Goal: Communication & Community: Participate in discussion

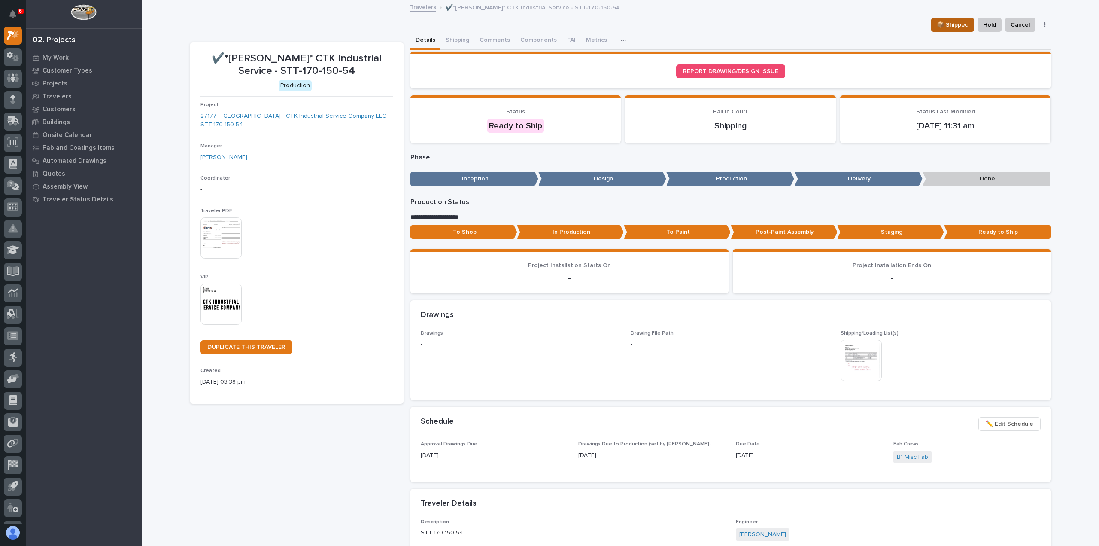
click at [953, 22] on span "📦 Shipped" at bounding box center [953, 25] width 32 height 10
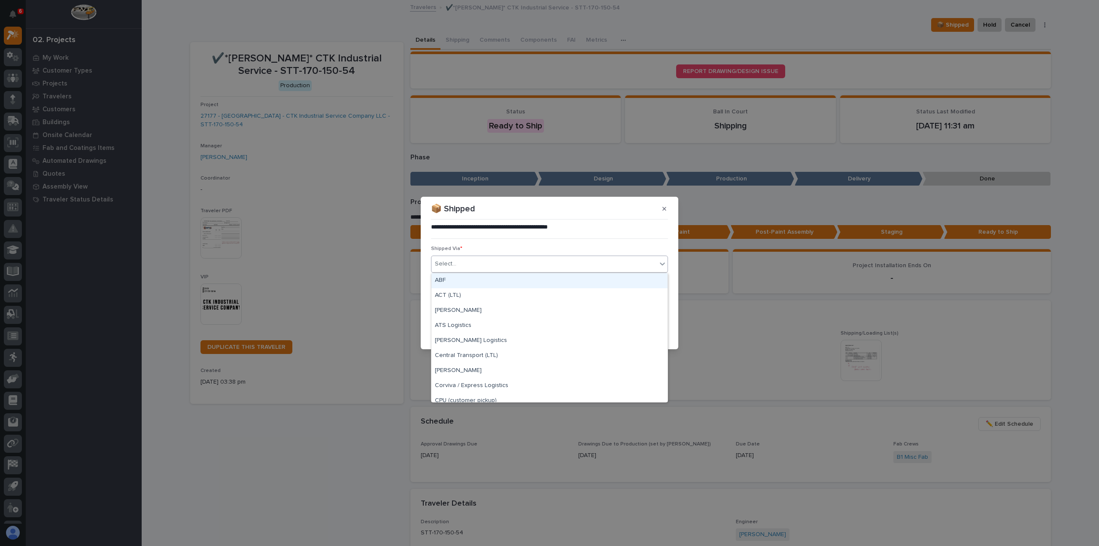
click at [510, 261] on div "Select..." at bounding box center [544, 264] width 225 height 14
click at [451, 301] on div "Customer Arranged" at bounding box center [550, 301] width 236 height 15
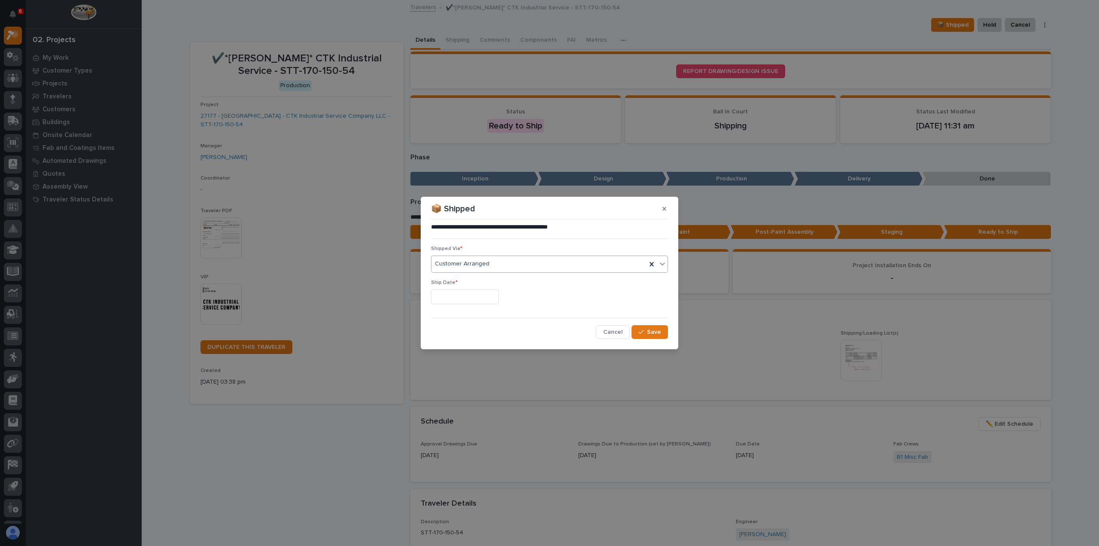
click at [454, 297] on input "text" at bounding box center [465, 296] width 68 height 15
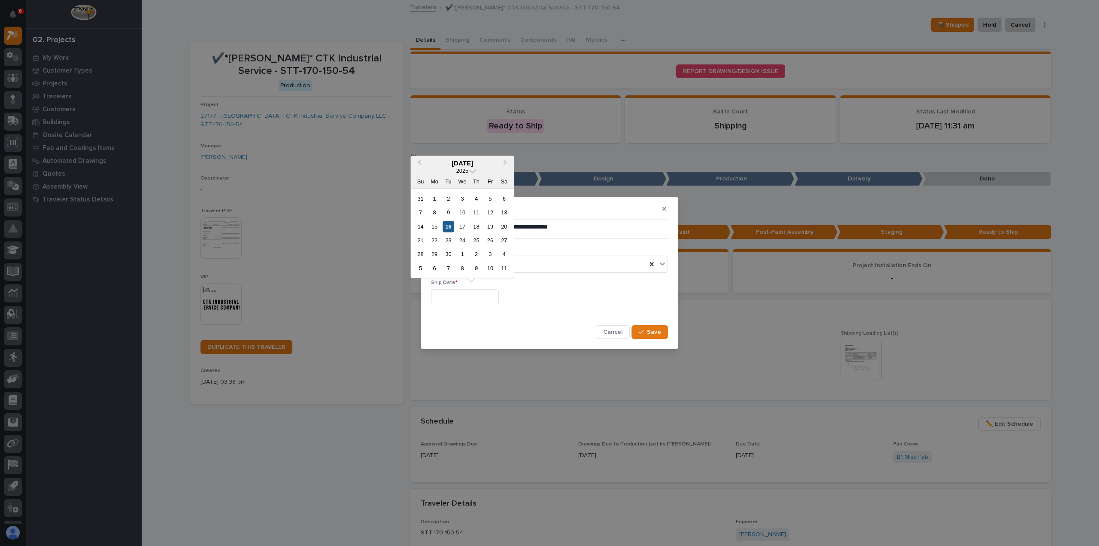
click at [449, 226] on div "16" at bounding box center [449, 227] width 12 height 12
type input "**********"
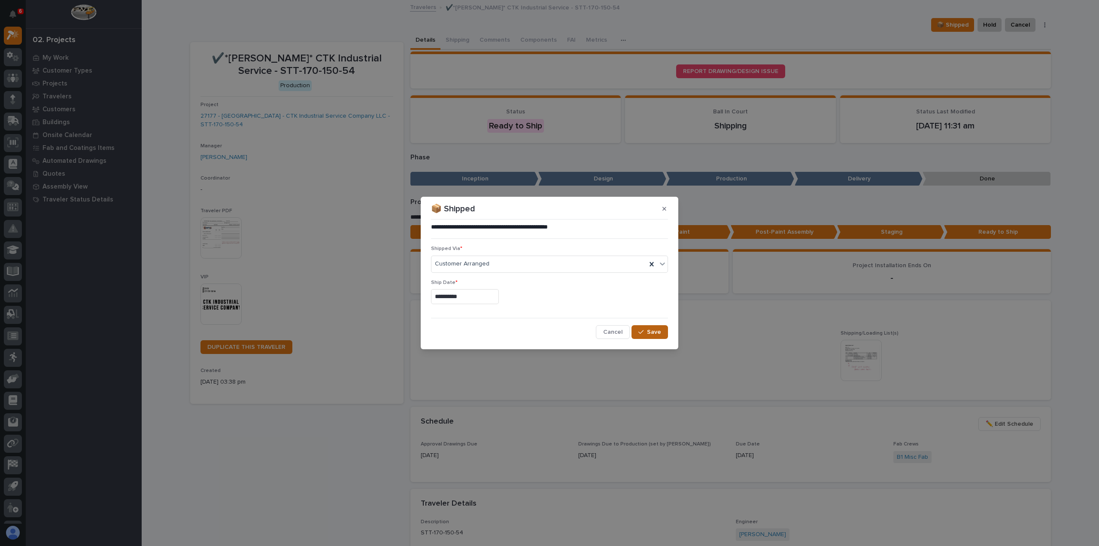
click at [649, 330] on span "Save" at bounding box center [654, 332] width 14 height 8
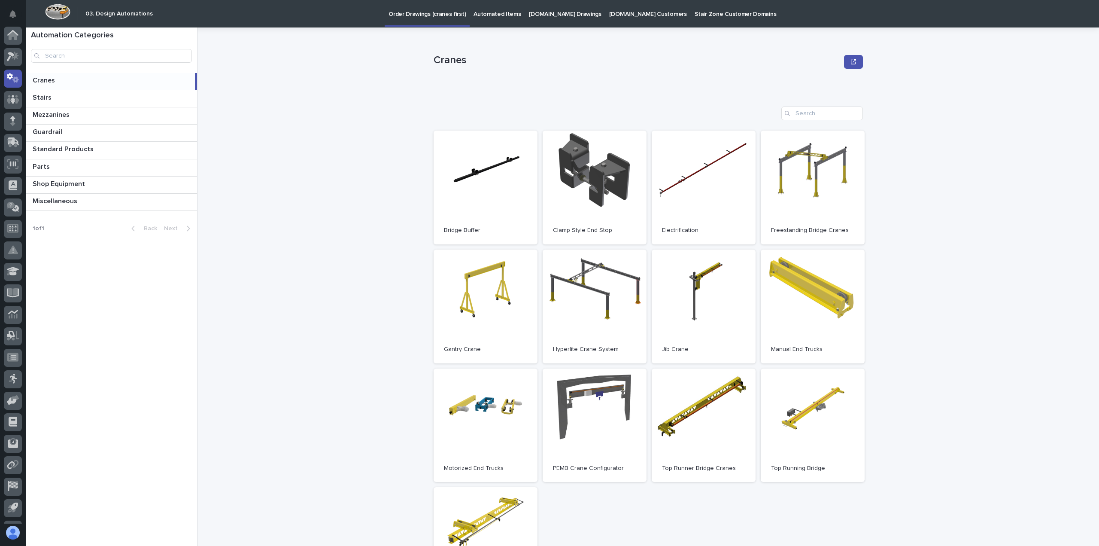
scroll to position [40, 0]
click at [13, 100] on icon at bounding box center [13, 102] width 11 height 8
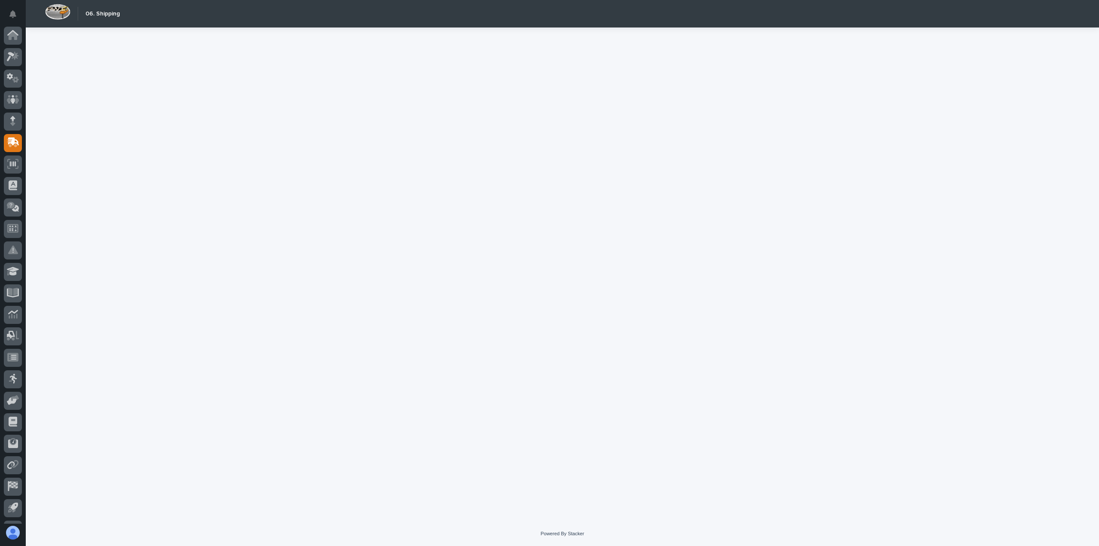
scroll to position [40, 0]
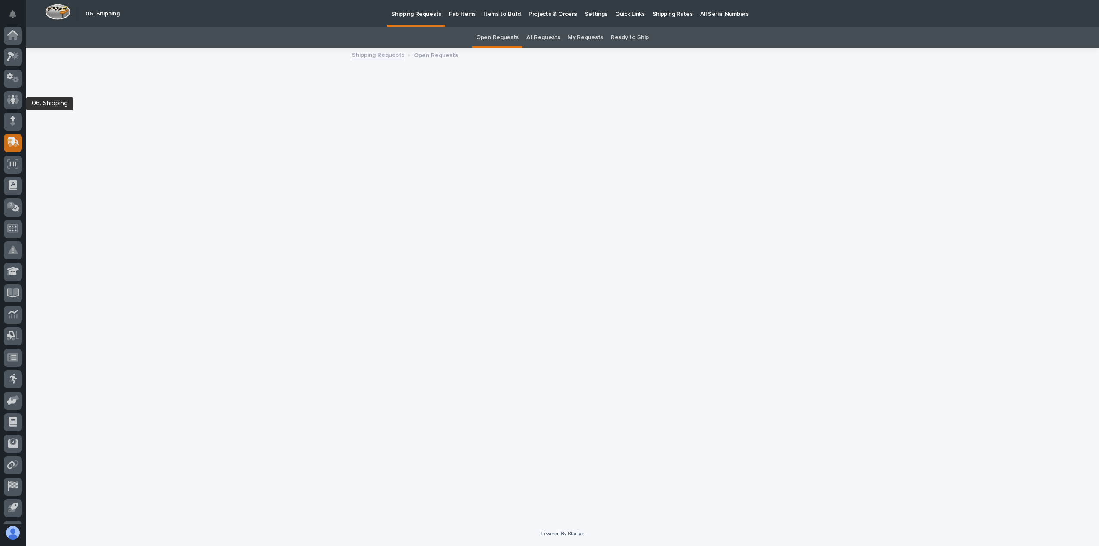
scroll to position [40, 0]
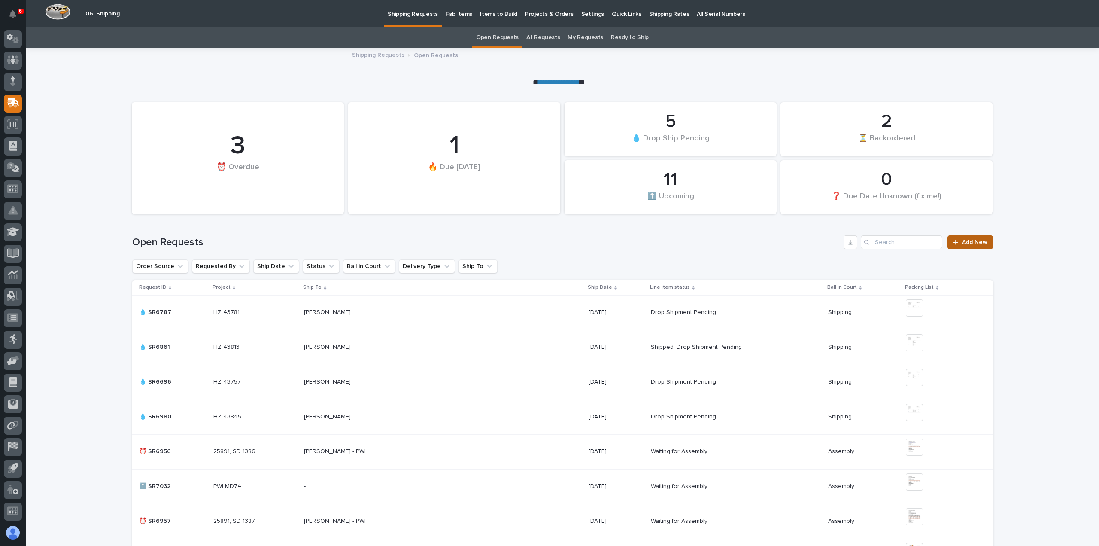
click at [969, 240] on span "Add New" at bounding box center [974, 242] width 25 height 6
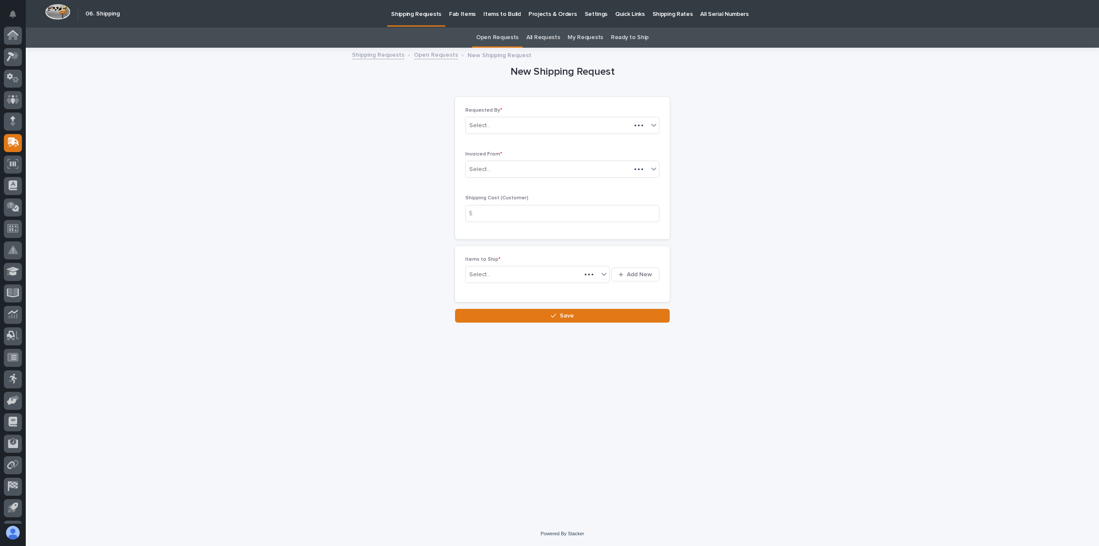
scroll to position [40, 0]
click at [654, 167] on icon at bounding box center [654, 168] width 9 height 9
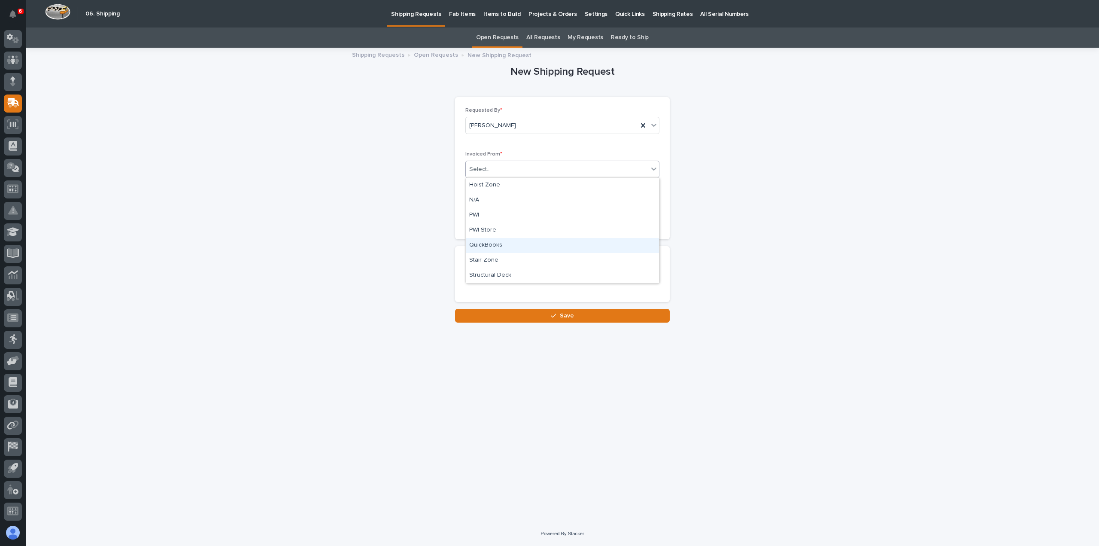
click at [489, 243] on div "QuickBooks" at bounding box center [562, 245] width 193 height 15
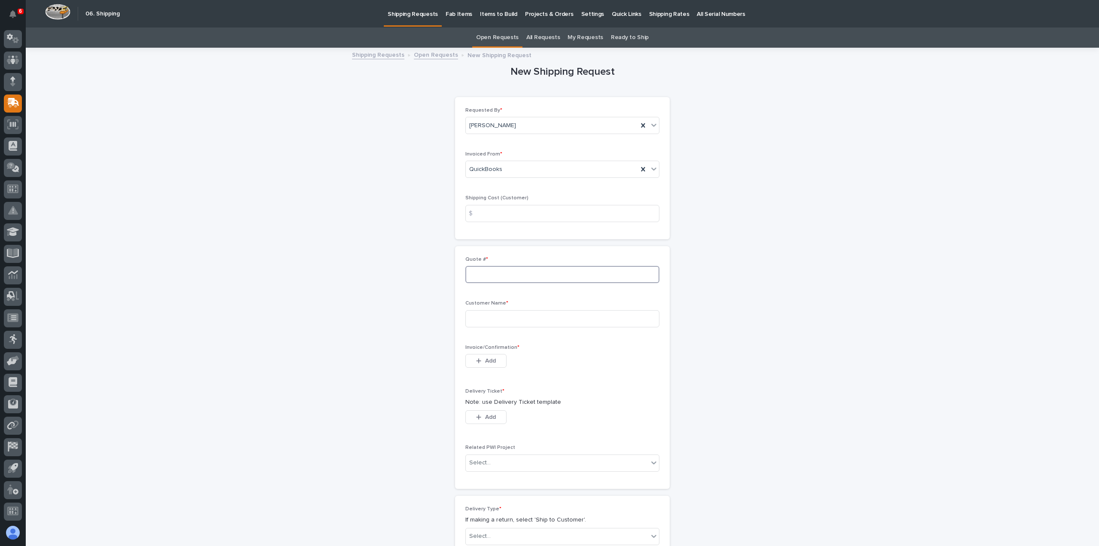
click at [475, 271] on input at bounding box center [562, 274] width 194 height 17
click at [489, 215] on input at bounding box center [562, 213] width 194 height 17
type input "96"
click at [477, 276] on input at bounding box center [562, 274] width 194 height 17
type input "136981"
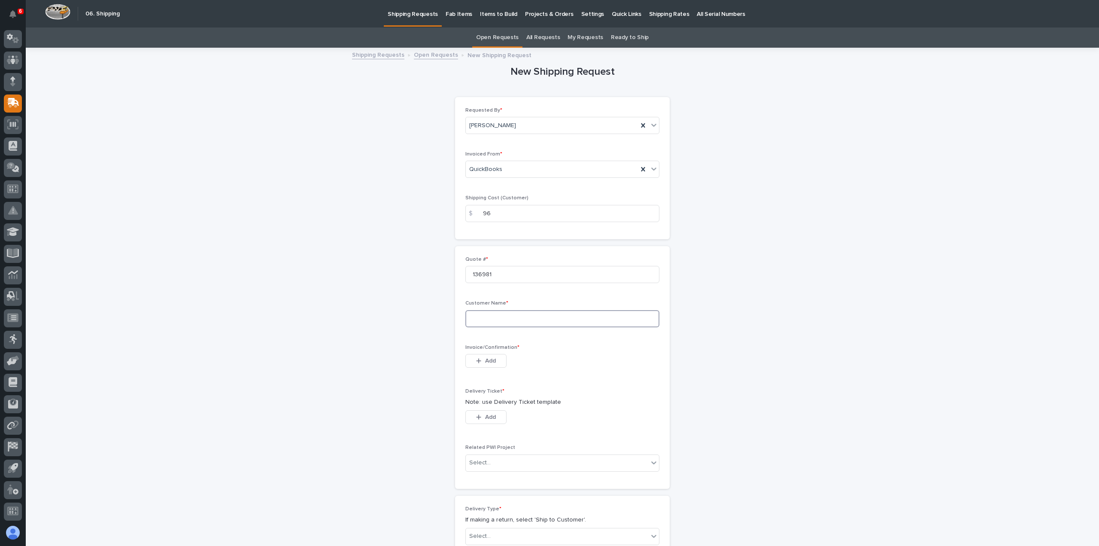
click at [475, 318] on input at bounding box center [562, 318] width 194 height 17
type input "[PERSON_NAME]"
click at [485, 357] on span "Add" at bounding box center [490, 361] width 11 height 8
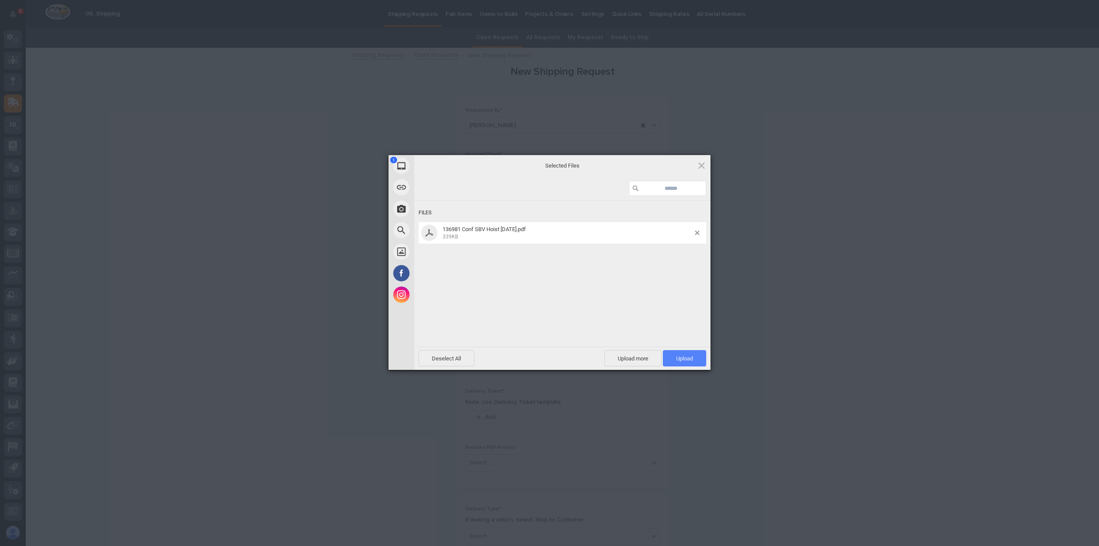
click at [689, 355] on span "Upload 1" at bounding box center [684, 358] width 17 height 6
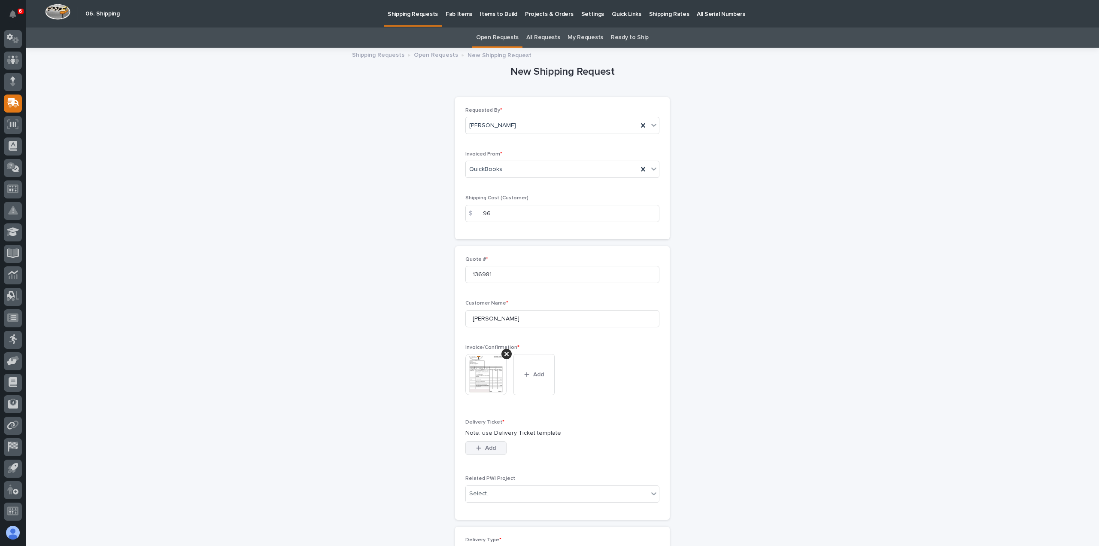
click at [485, 445] on span "Add" at bounding box center [490, 448] width 11 height 8
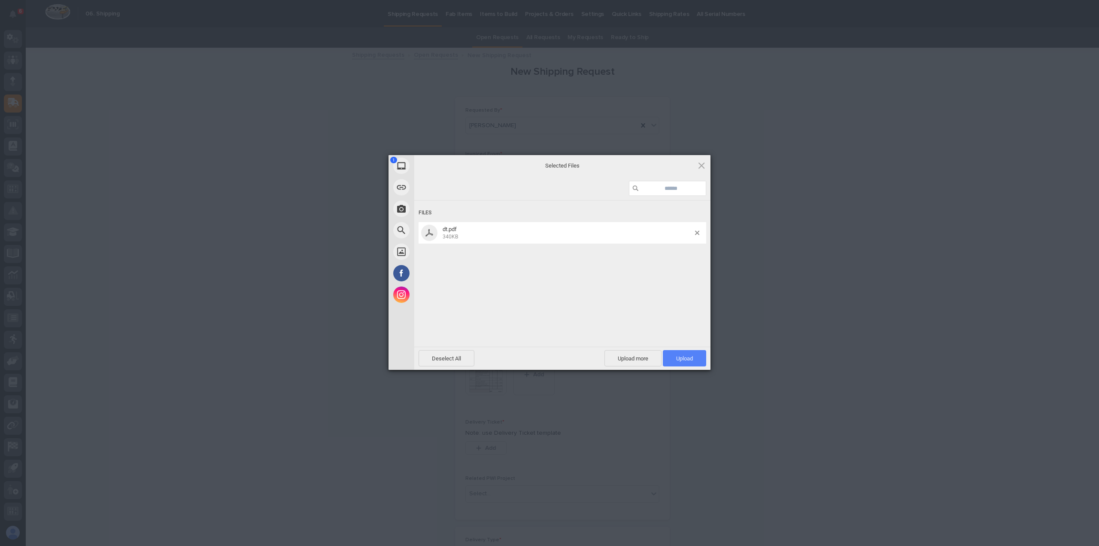
click at [691, 357] on span "Upload 1" at bounding box center [684, 358] width 17 height 6
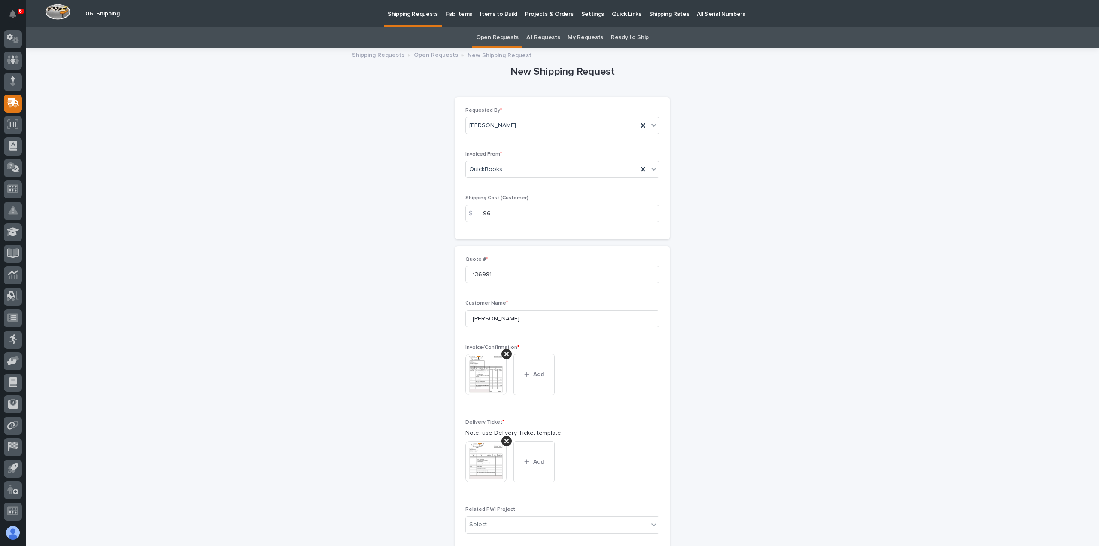
scroll to position [227, 0]
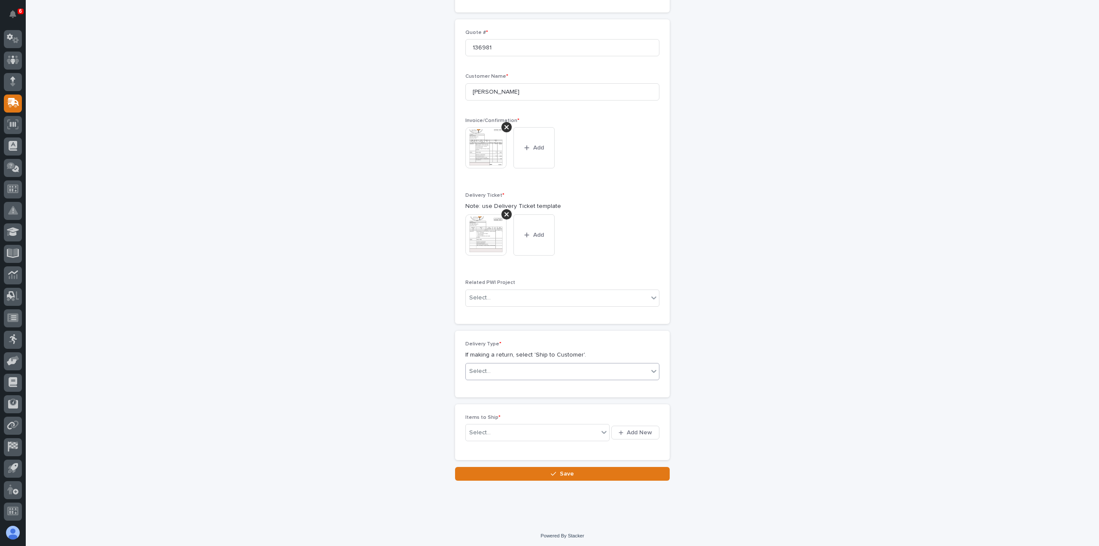
click at [501, 367] on div "Select..." at bounding box center [557, 371] width 182 height 14
click at [479, 387] on div "Ship to Customer" at bounding box center [558, 386] width 193 height 15
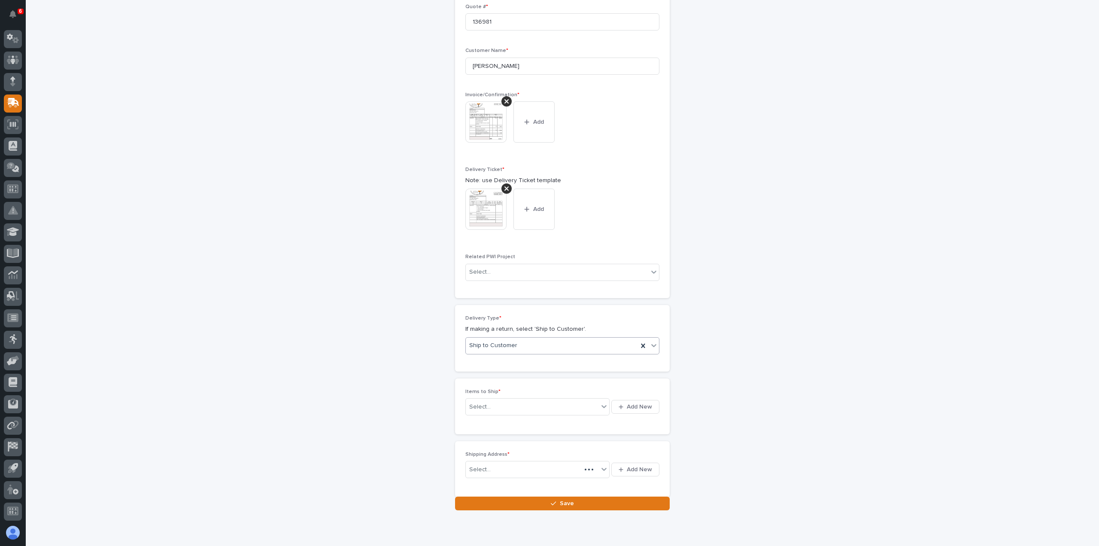
scroll to position [258, 0]
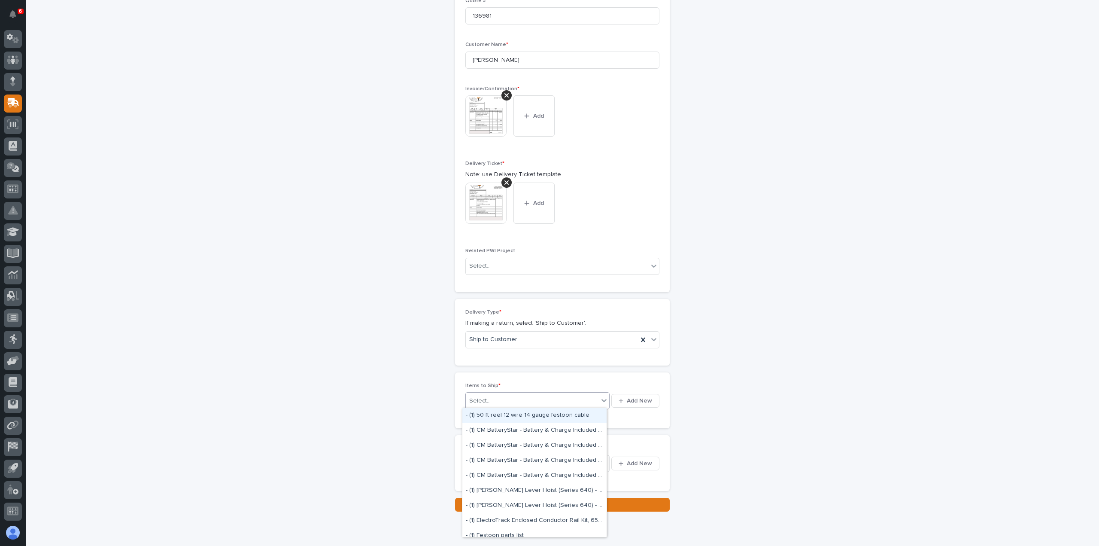
click at [482, 398] on div "Select..." at bounding box center [479, 400] width 21 height 9
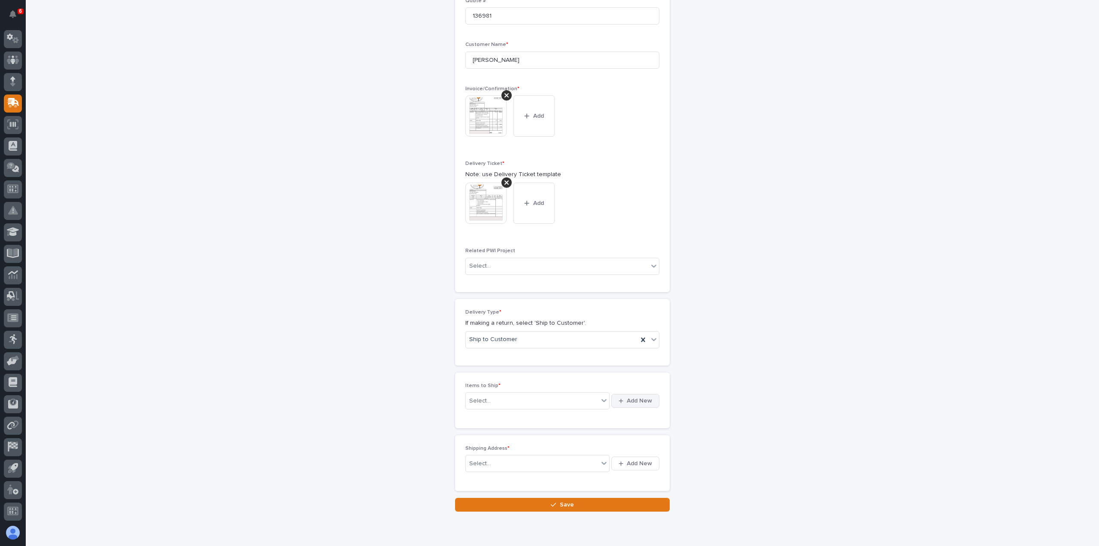
click at [640, 399] on span "Add New" at bounding box center [639, 401] width 25 height 8
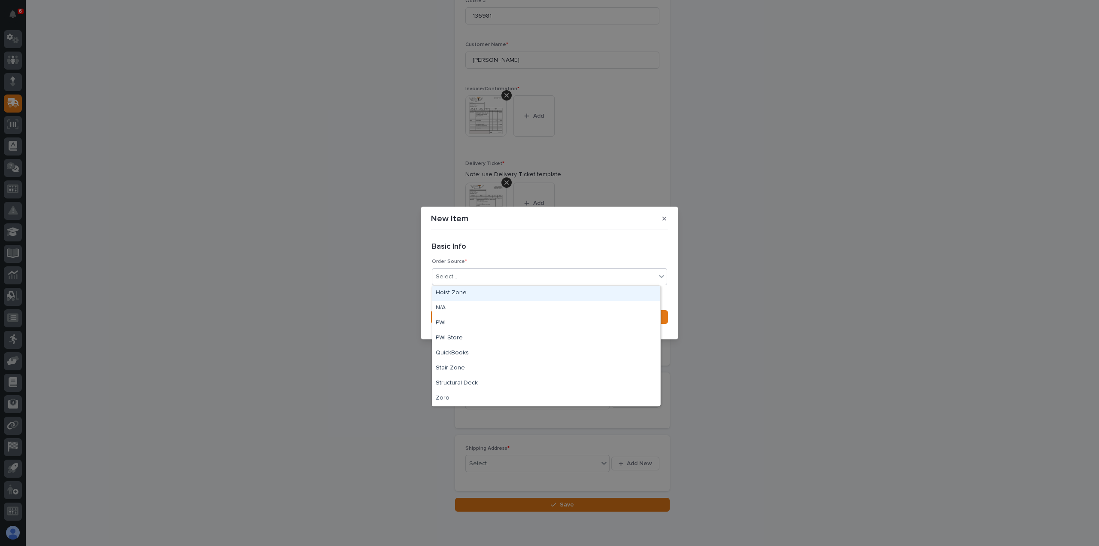
click at [465, 273] on div "Select..." at bounding box center [544, 277] width 224 height 14
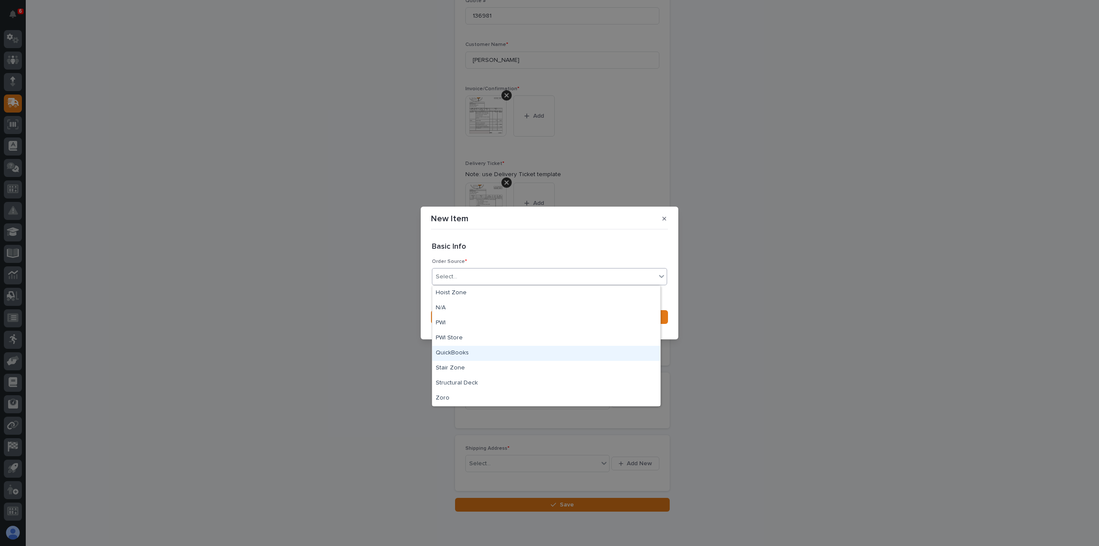
click at [454, 354] on div "QuickBooks" at bounding box center [546, 353] width 228 height 15
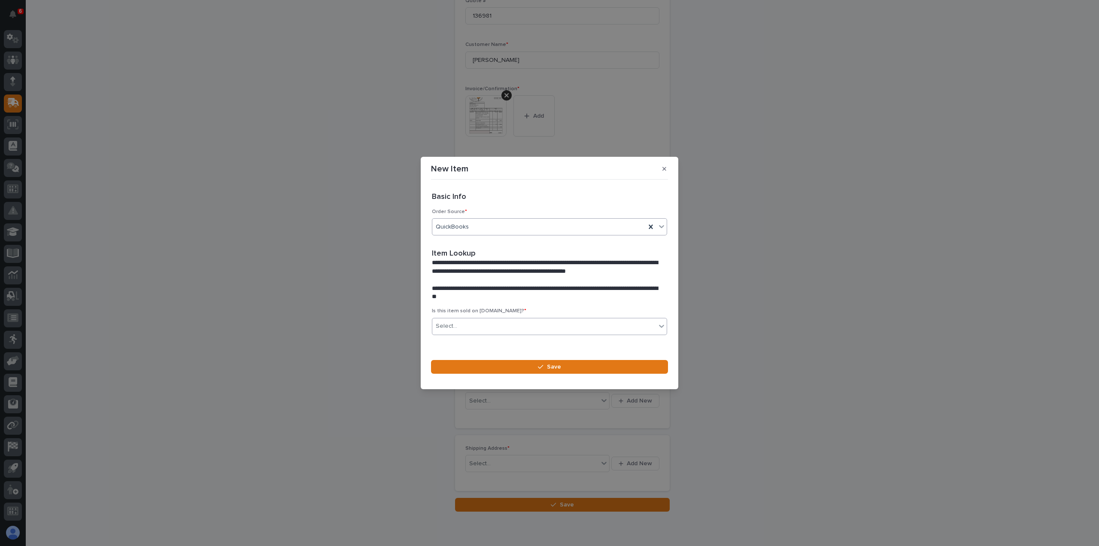
click at [471, 328] on div "Select..." at bounding box center [544, 326] width 224 height 14
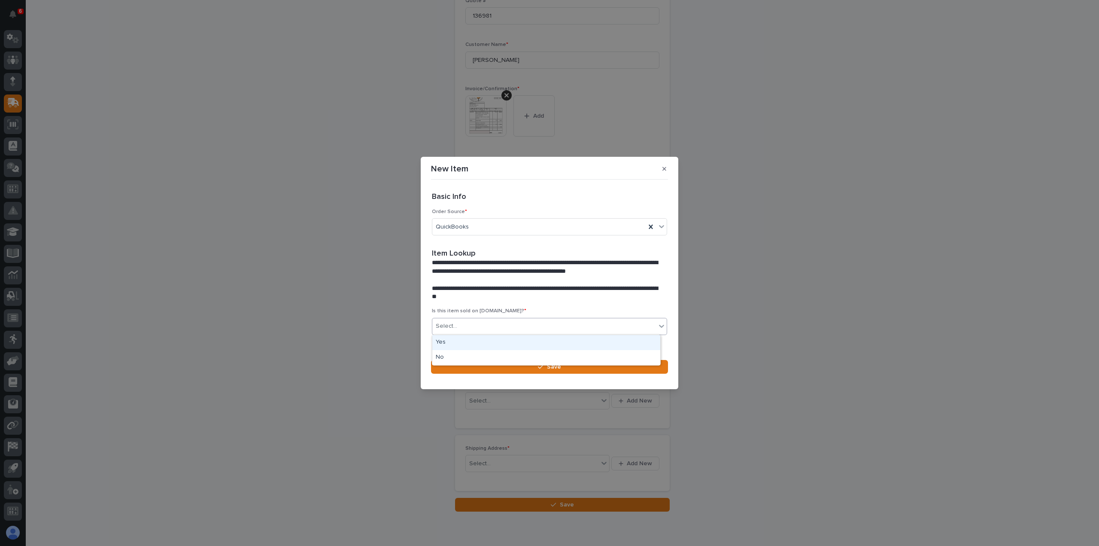
click at [447, 341] on div "Yes" at bounding box center [546, 342] width 228 height 15
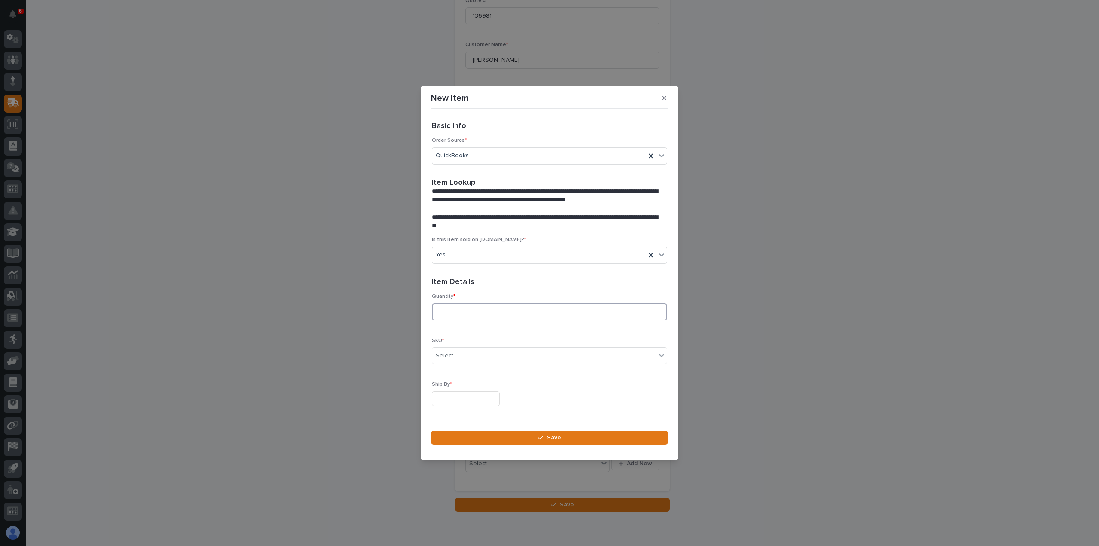
click at [447, 312] on input at bounding box center [549, 311] width 235 height 17
type input "1"
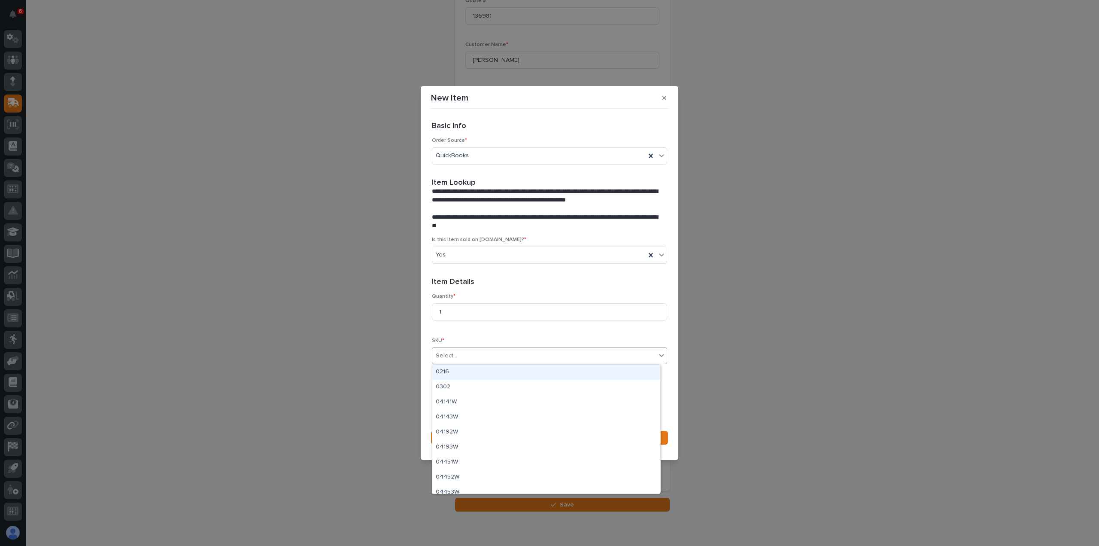
click at [445, 353] on div "Select..." at bounding box center [446, 355] width 21 height 9
type input "***"
click at [453, 476] on div "SBV1036-15" at bounding box center [546, 477] width 228 height 15
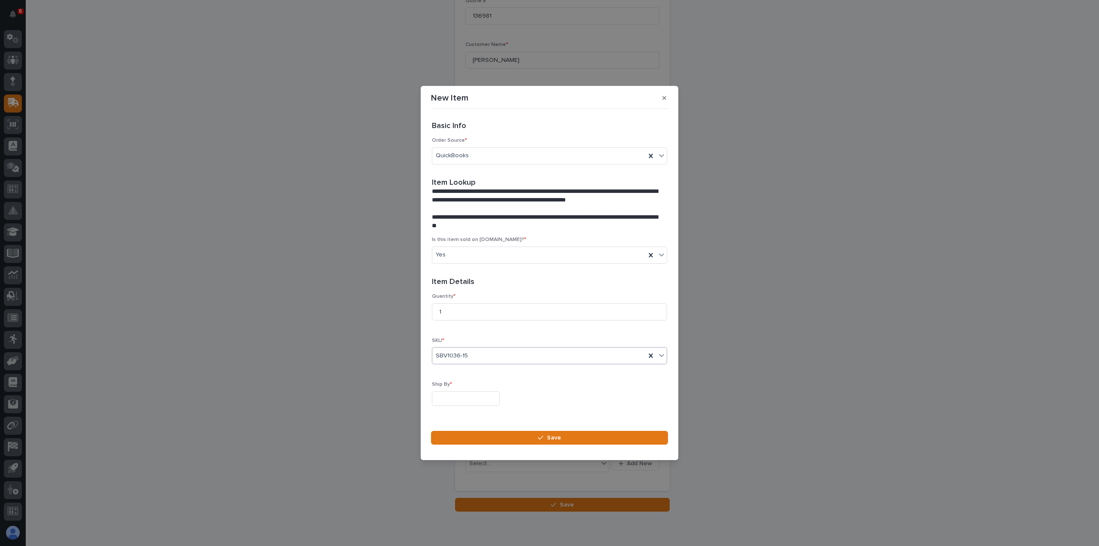
click at [452, 397] on input "text" at bounding box center [466, 398] width 68 height 15
click at [435, 341] on div "22" at bounding box center [435, 342] width 12 height 12
type input "**********"
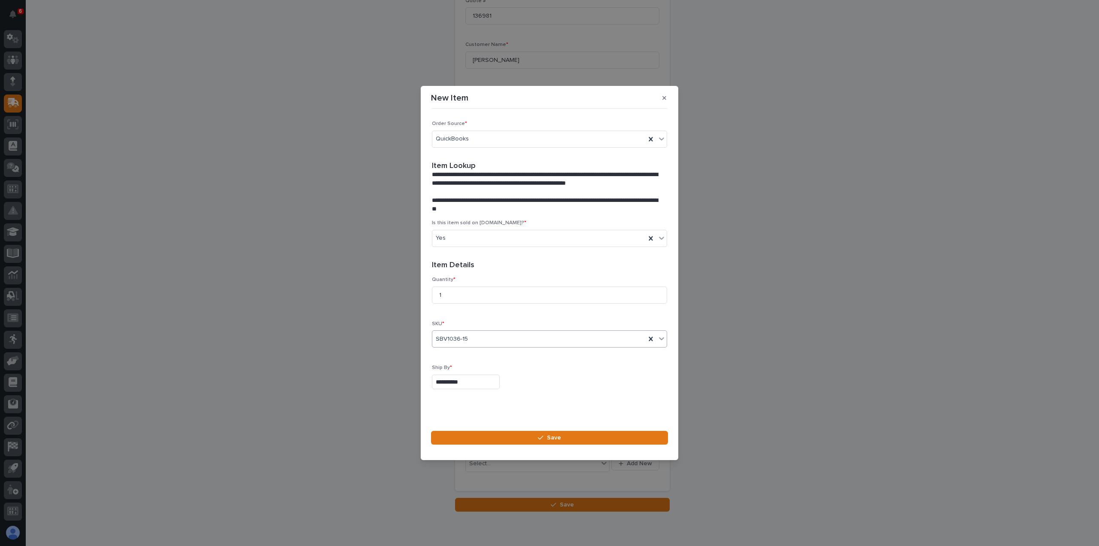
scroll to position [23, 0]
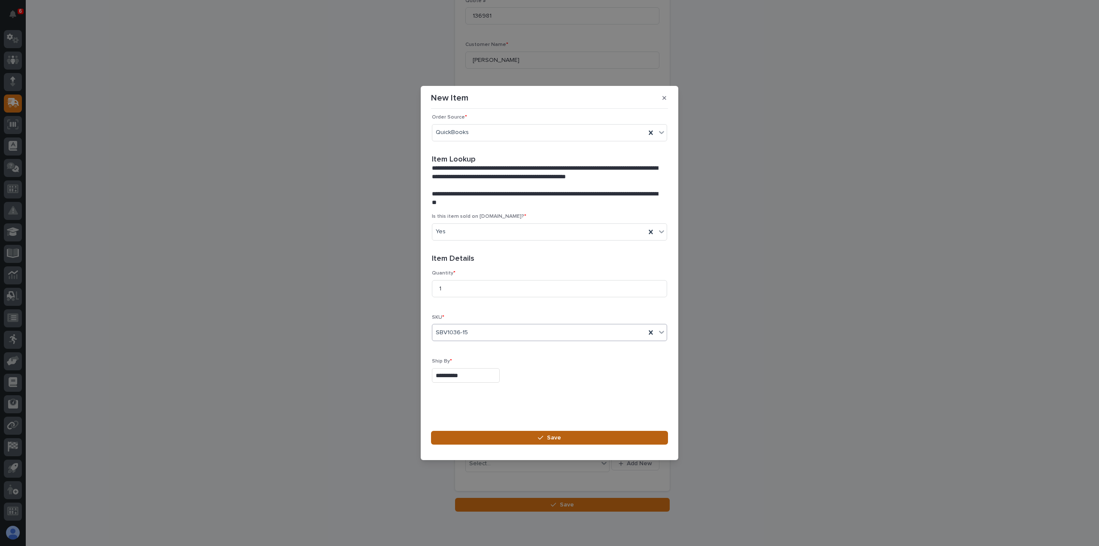
click at [543, 435] on icon "button" at bounding box center [540, 438] width 5 height 6
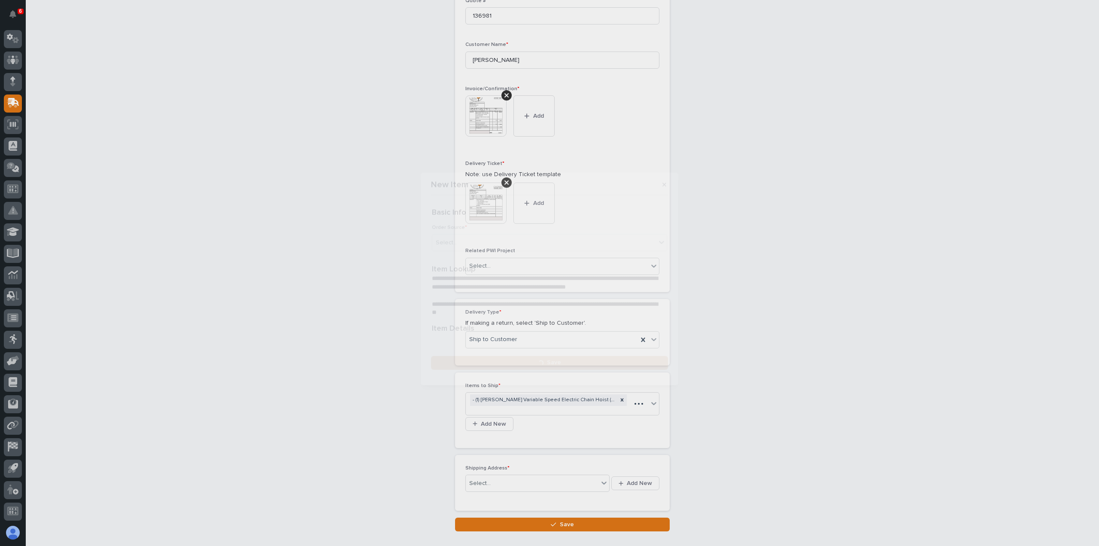
scroll to position [268, 0]
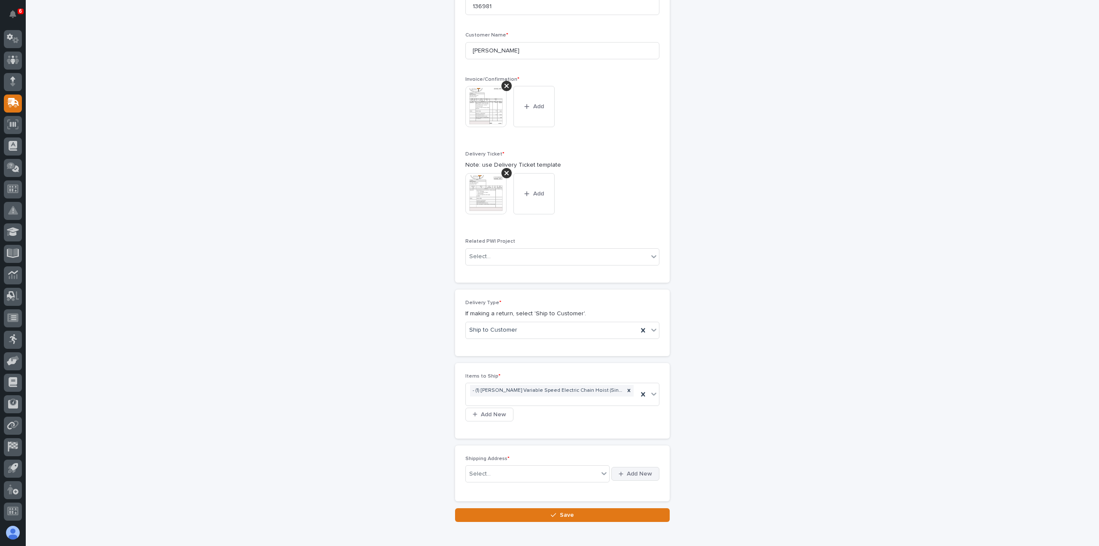
click at [636, 470] on span "Add New" at bounding box center [639, 474] width 25 height 8
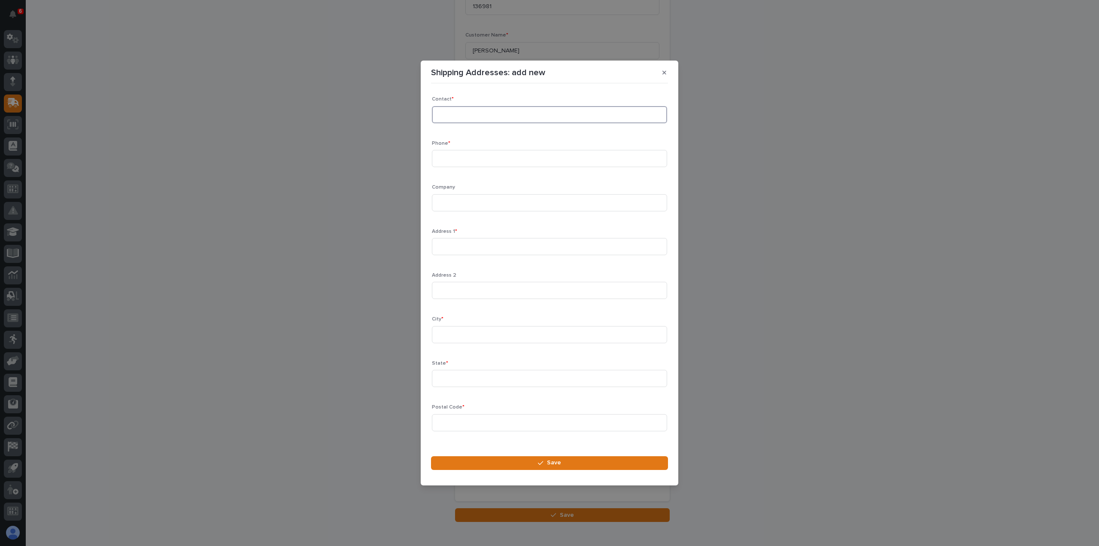
click at [470, 115] on input at bounding box center [549, 114] width 235 height 17
type input "[PERSON_NAME]"
type input "[PHONE_NUMBER]"
click at [444, 203] on input at bounding box center [549, 202] width 235 height 17
click at [450, 248] on input at bounding box center [549, 246] width 235 height 17
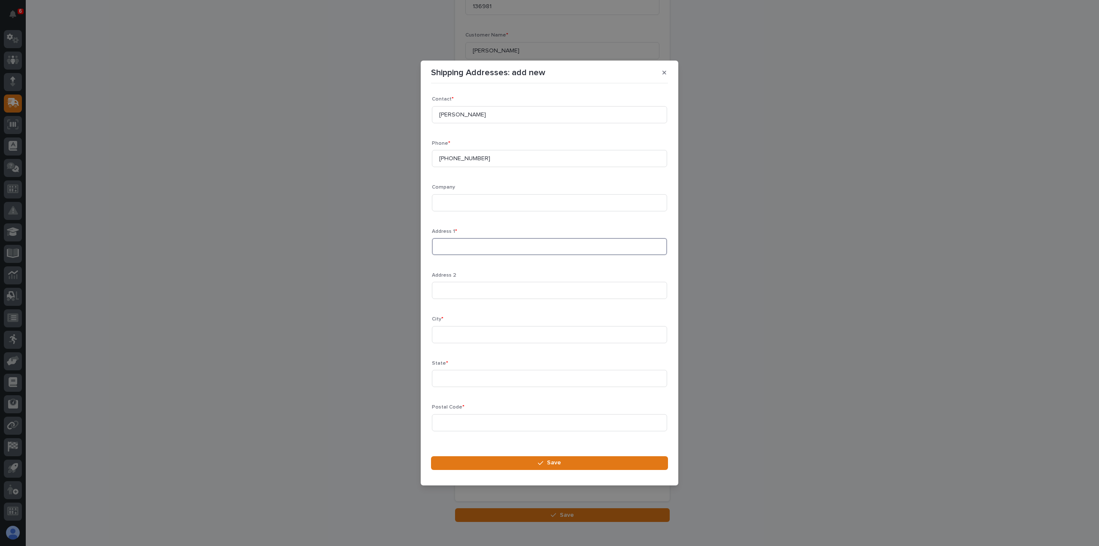
click at [452, 243] on input at bounding box center [549, 246] width 235 height 17
type input "[STREET_ADDRESS][DEMOGRAPHIC_DATA]"
type input "[GEOGRAPHIC_DATA]"
type input "KY"
type input "42129"
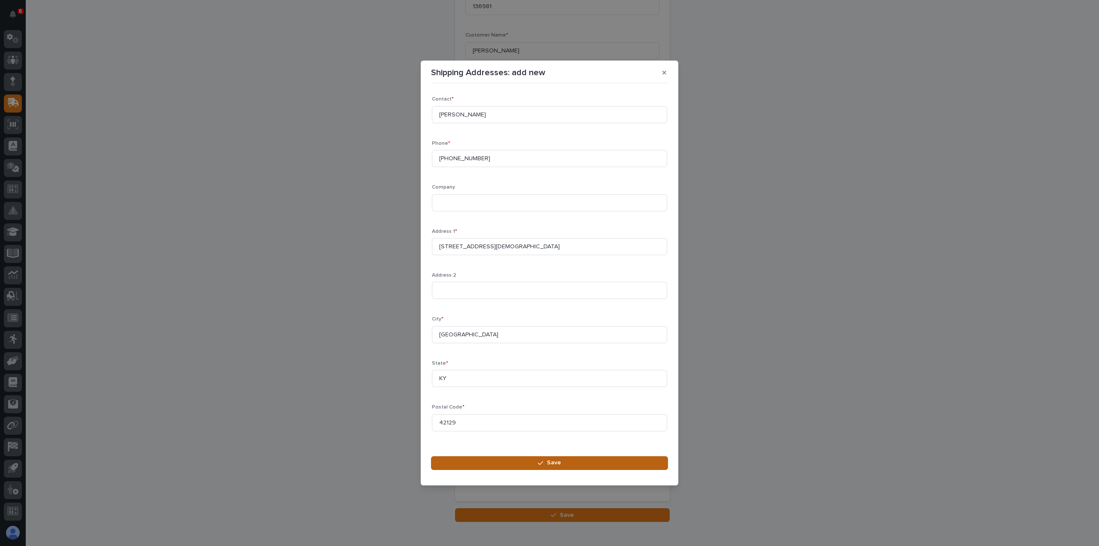
click at [545, 462] on div "button" at bounding box center [542, 463] width 9 height 6
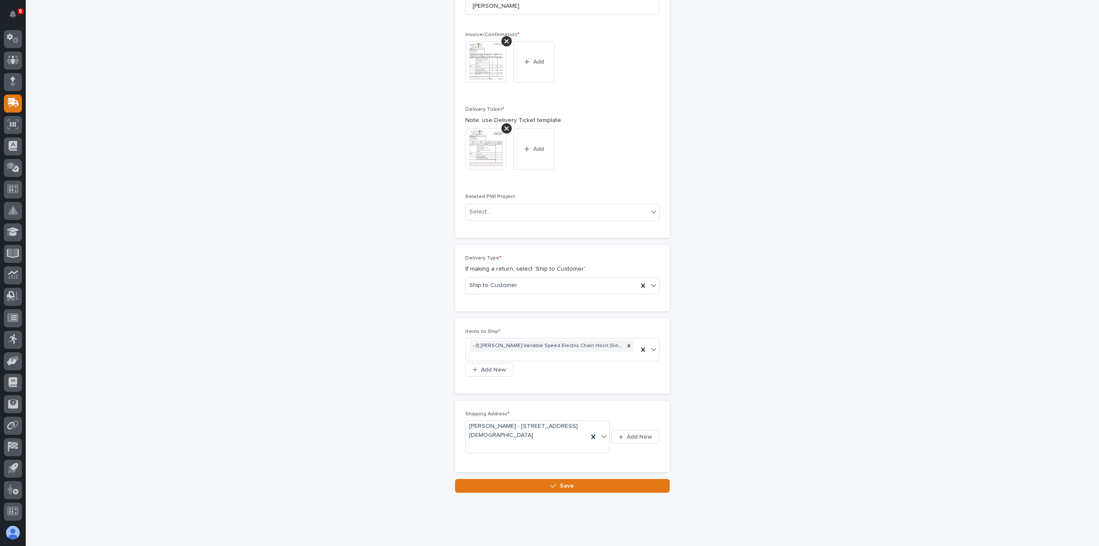
scroll to position [325, 0]
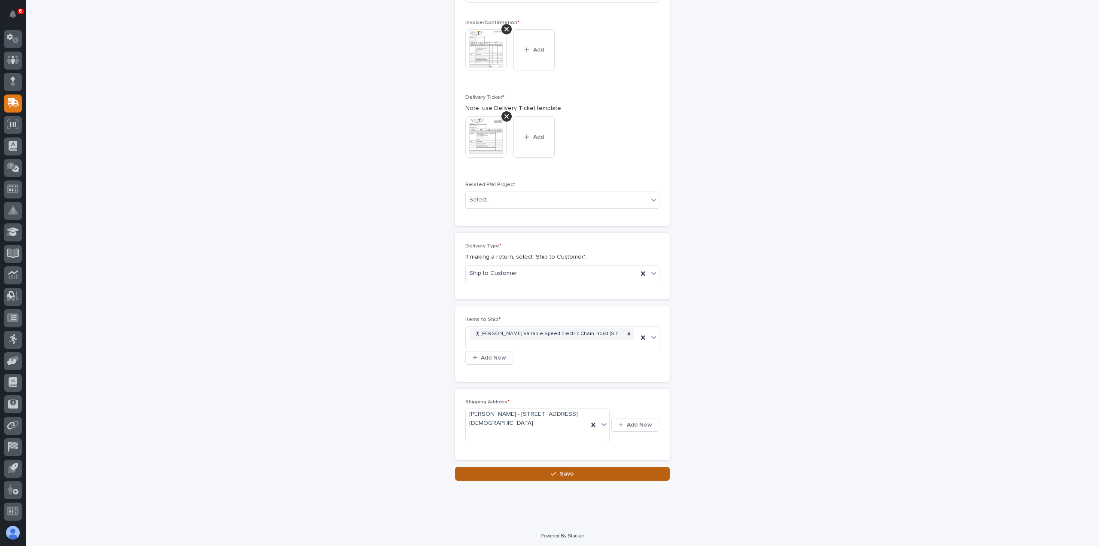
click at [560, 470] on span "Save" at bounding box center [567, 474] width 14 height 8
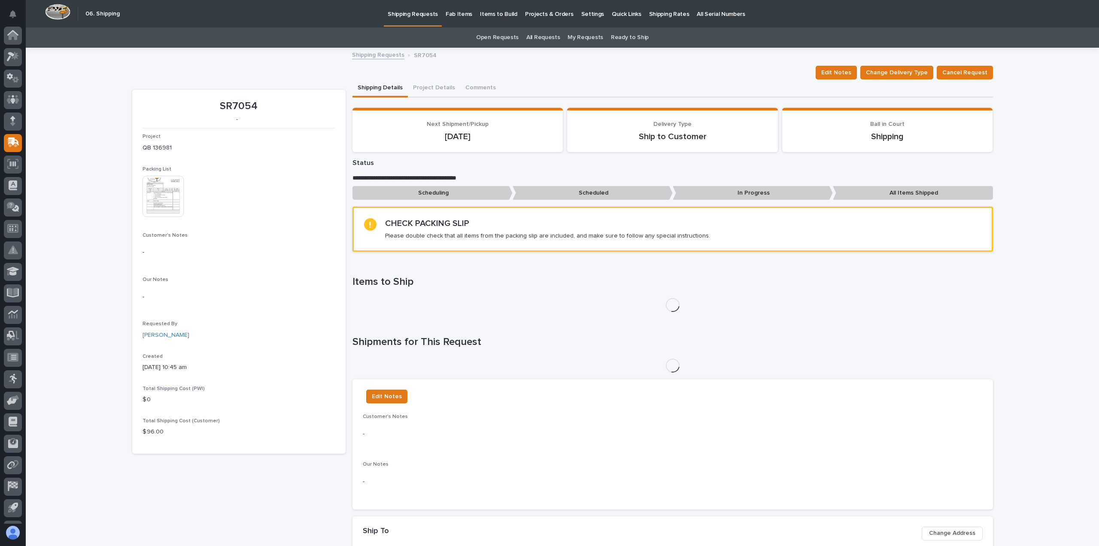
scroll to position [40, 0]
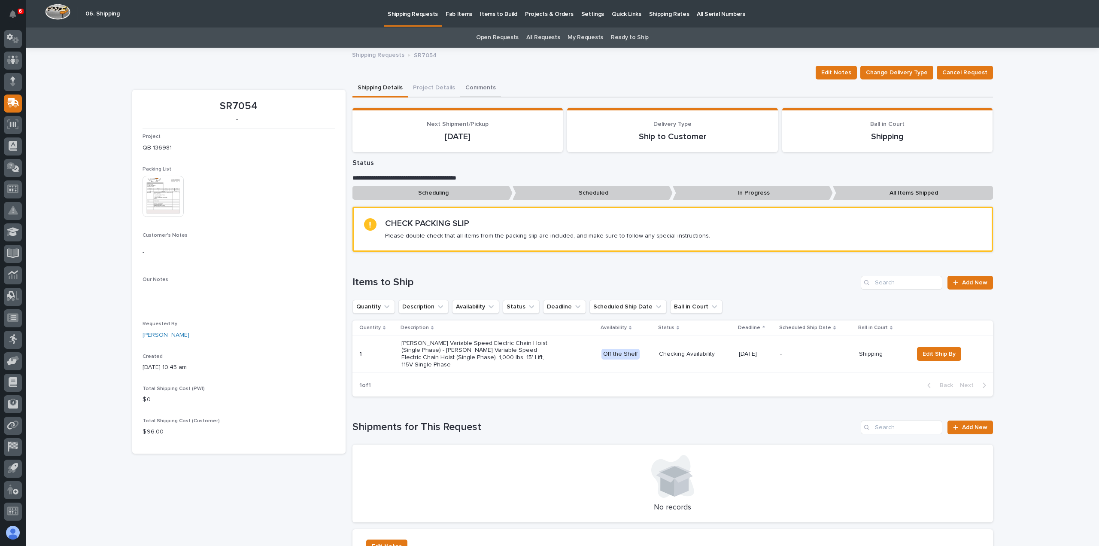
click at [479, 86] on button "Comments" at bounding box center [480, 88] width 41 height 18
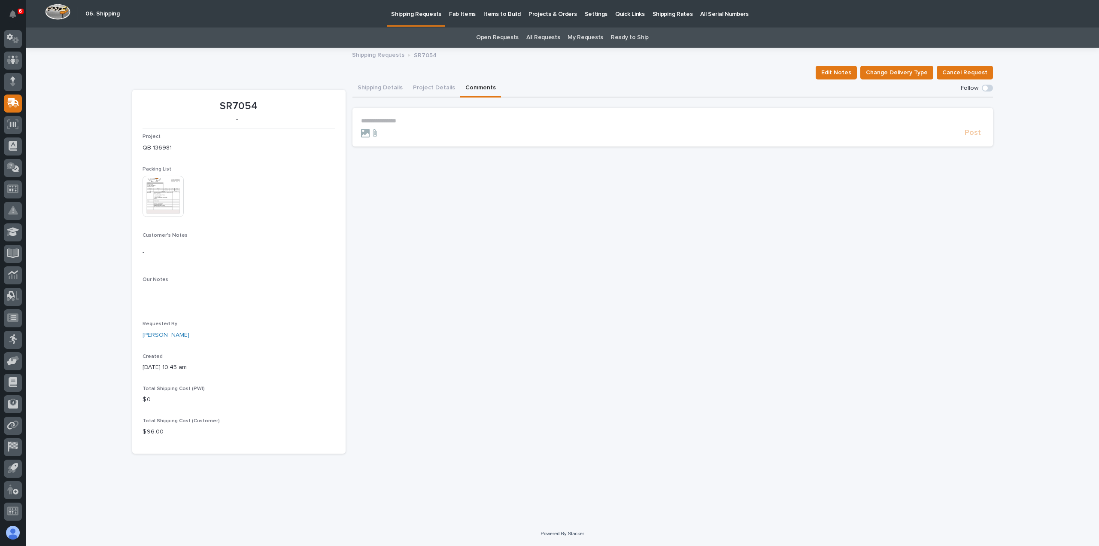
click at [379, 119] on p "**********" at bounding box center [672, 120] width 623 height 7
click at [714, 120] on span "**********" at bounding box center [587, 122] width 289 height 6
click at [444, 120] on span "**********" at bounding box center [587, 122] width 289 height 6
click at [459, 129] on div "[PERSON_NAME] [PERSON_NAME]" at bounding box center [469, 138] width 53 height 20
click at [459, 132] on span "[PERSON_NAME]" at bounding box center [470, 134] width 48 height 6
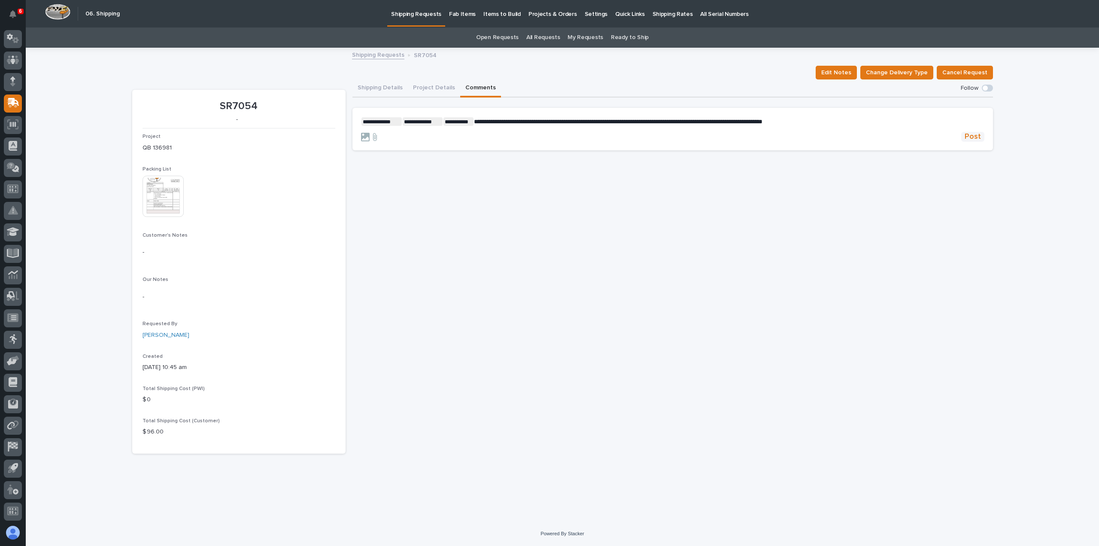
click at [973, 138] on span "Post" at bounding box center [973, 137] width 16 height 10
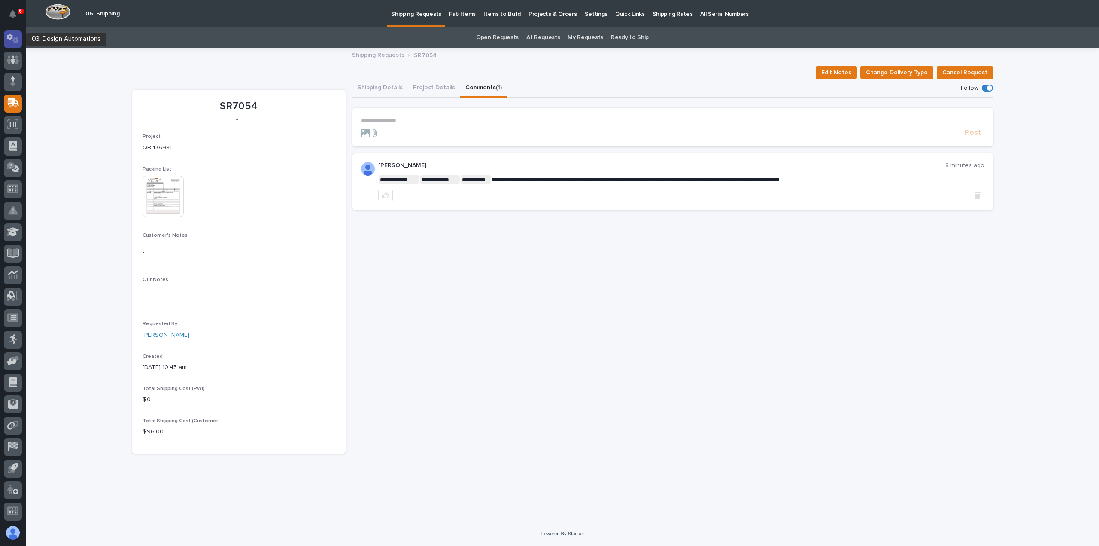
click at [11, 36] on icon at bounding box center [10, 37] width 6 height 6
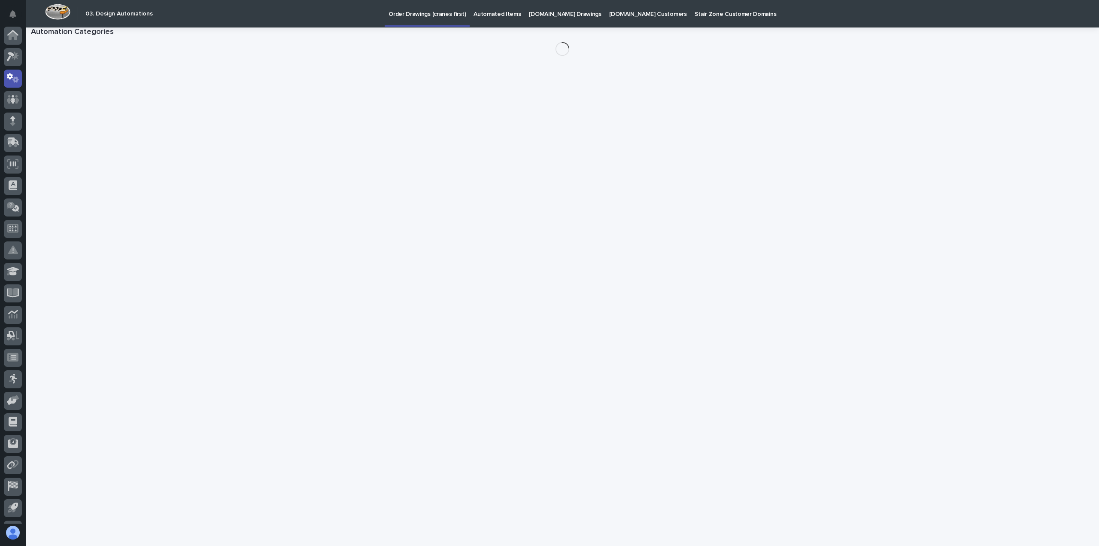
scroll to position [40, 0]
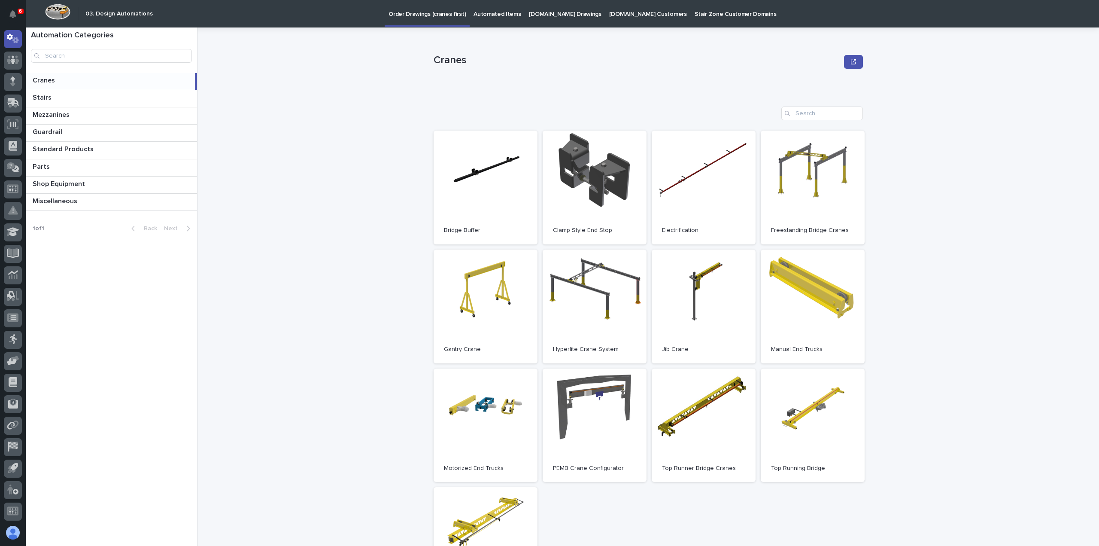
click at [549, 12] on p "[DOMAIN_NAME] Drawings" at bounding box center [565, 9] width 73 height 18
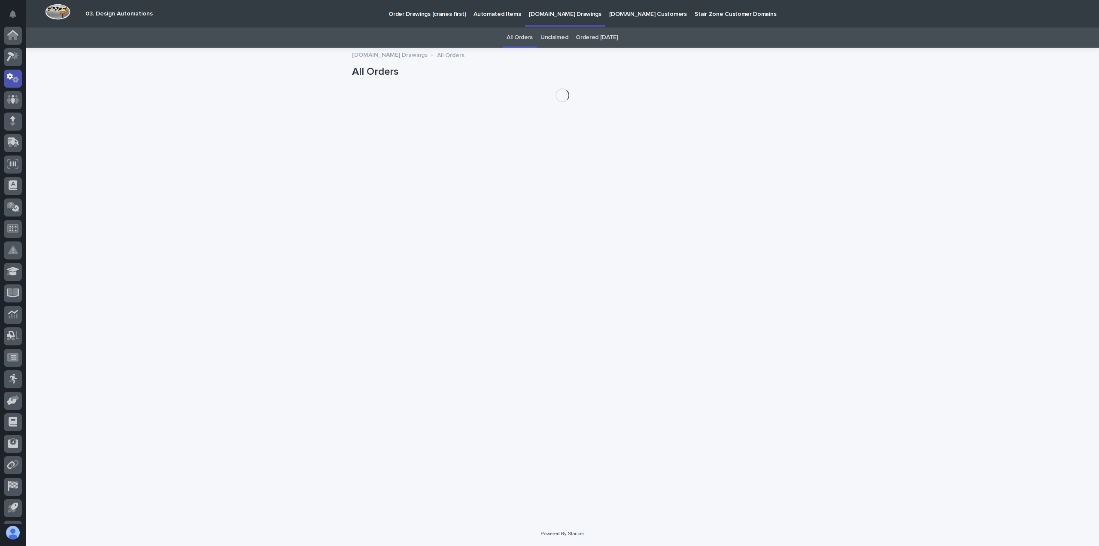
scroll to position [40, 0]
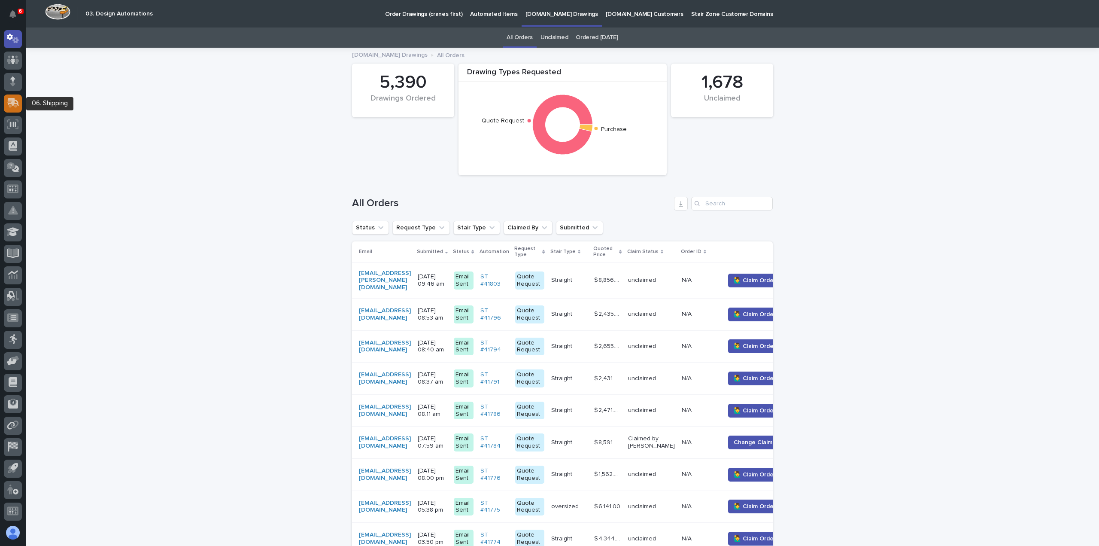
click at [14, 100] on icon at bounding box center [13, 102] width 11 height 8
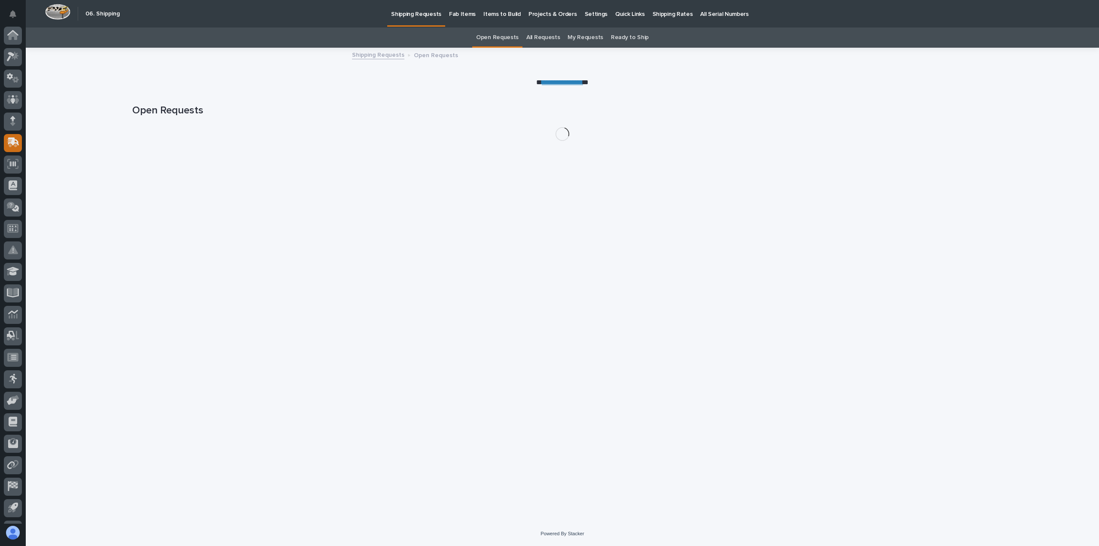
scroll to position [40, 0]
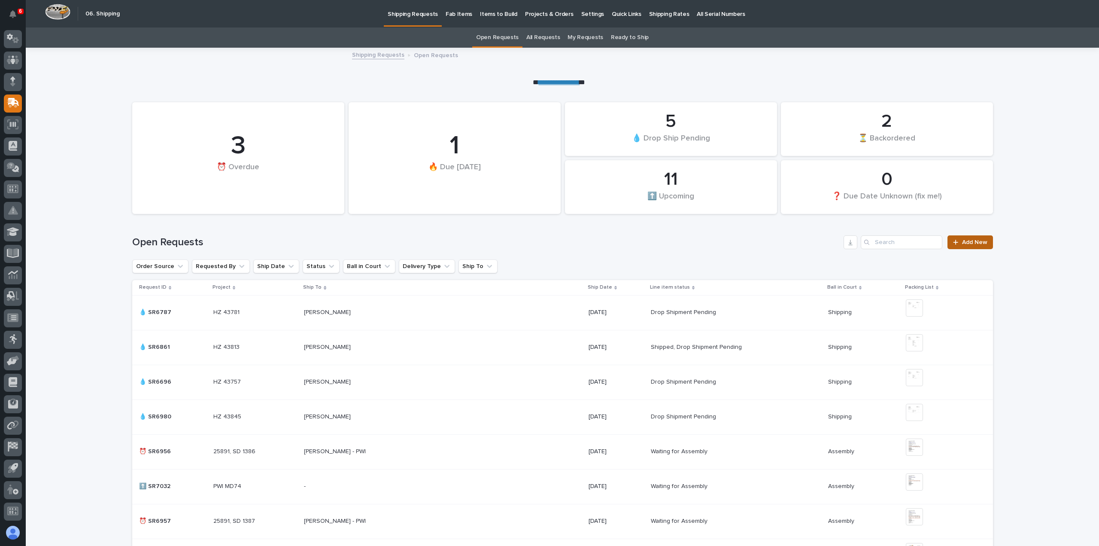
click at [976, 242] on span "Add New" at bounding box center [974, 242] width 25 height 6
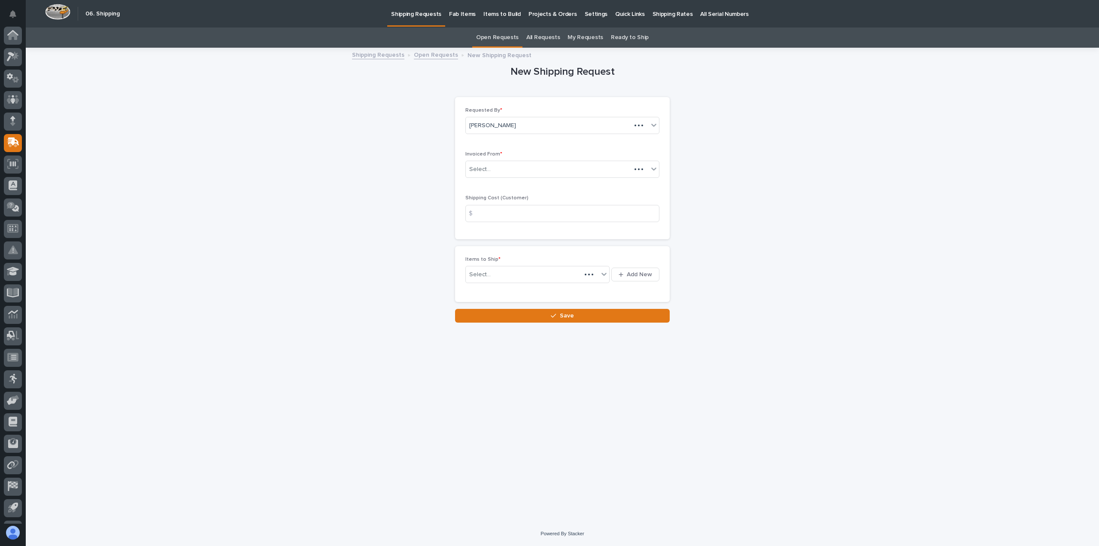
scroll to position [40, 0]
click at [483, 167] on div "Select..." at bounding box center [479, 169] width 21 height 9
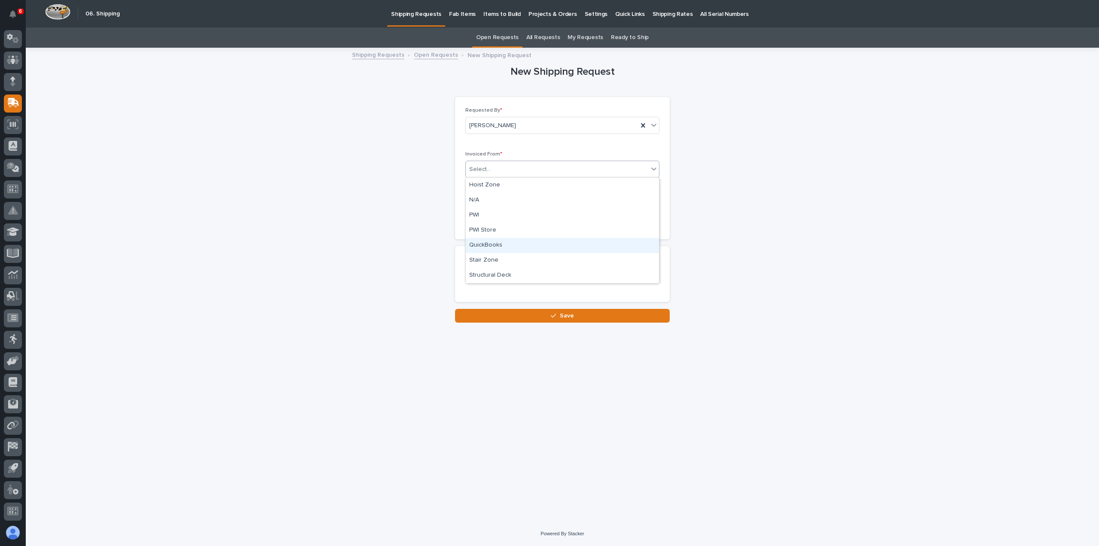
click at [480, 243] on div "QuickBooks" at bounding box center [562, 245] width 193 height 15
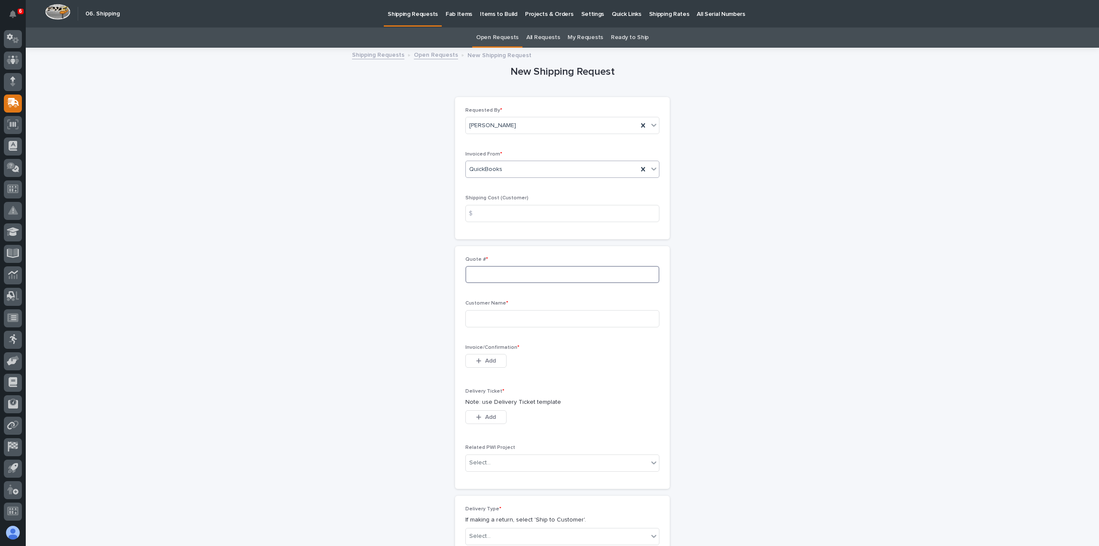
click at [484, 275] on input at bounding box center [562, 274] width 194 height 17
click at [480, 274] on input at bounding box center [562, 274] width 194 height 17
type input "136916"
click at [474, 317] on input at bounding box center [562, 318] width 194 height 17
type input "CTK Industrial Services"
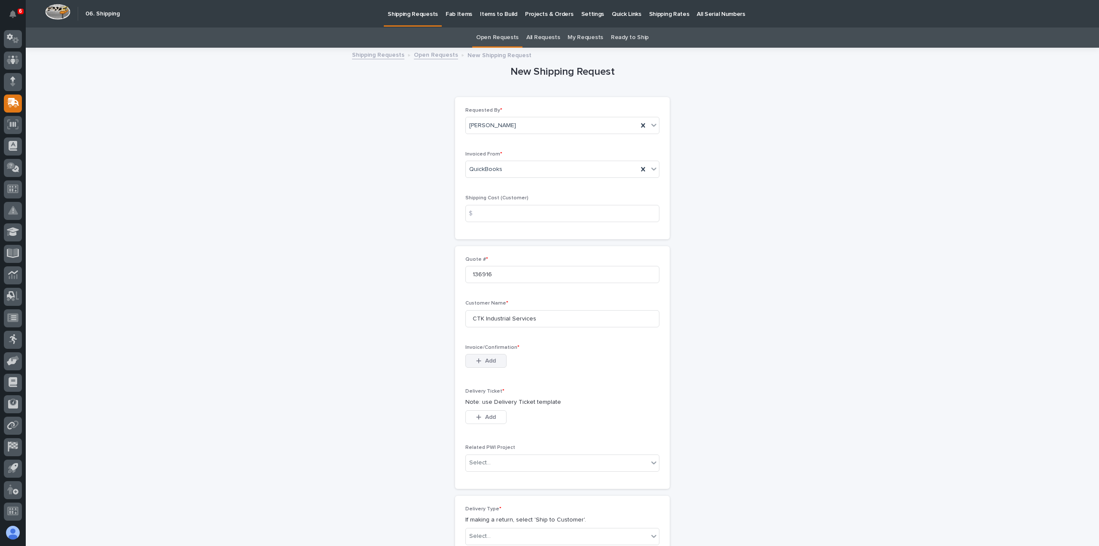
click at [485, 358] on span "Add" at bounding box center [490, 361] width 11 height 8
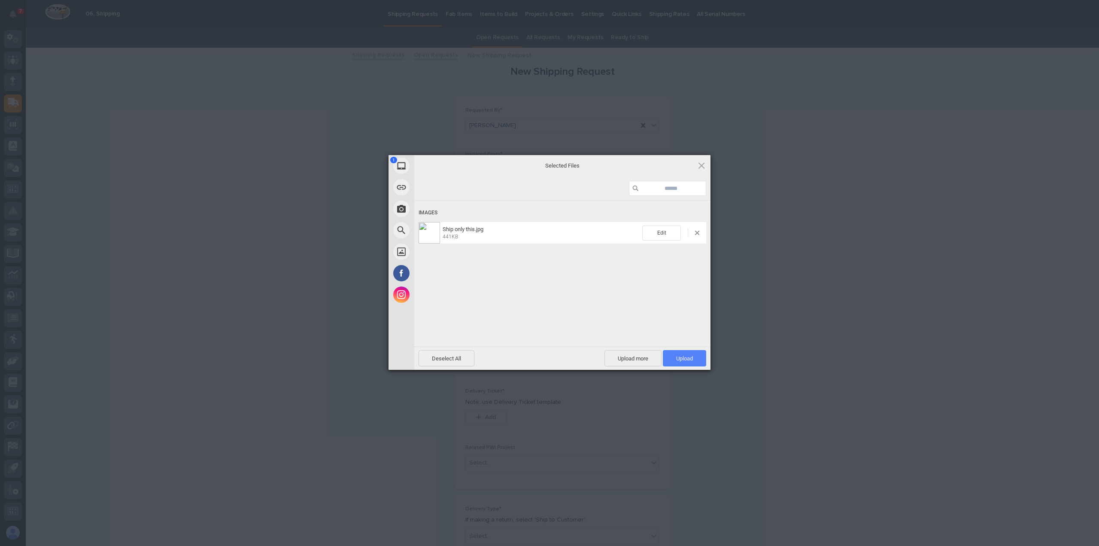
click at [686, 358] on span "Upload 1" at bounding box center [684, 358] width 17 height 6
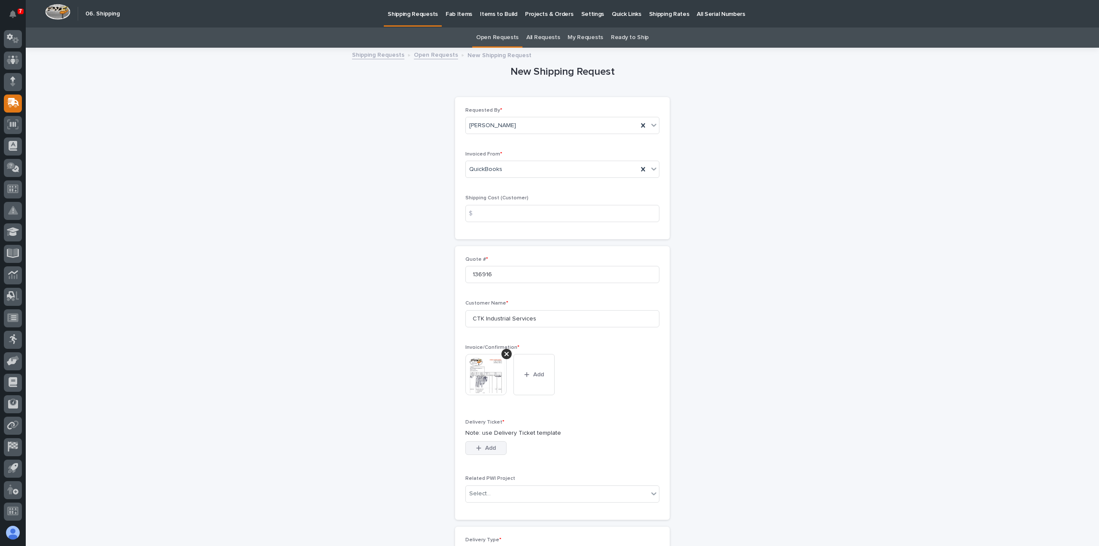
click at [476, 445] on icon "button" at bounding box center [478, 448] width 5 height 6
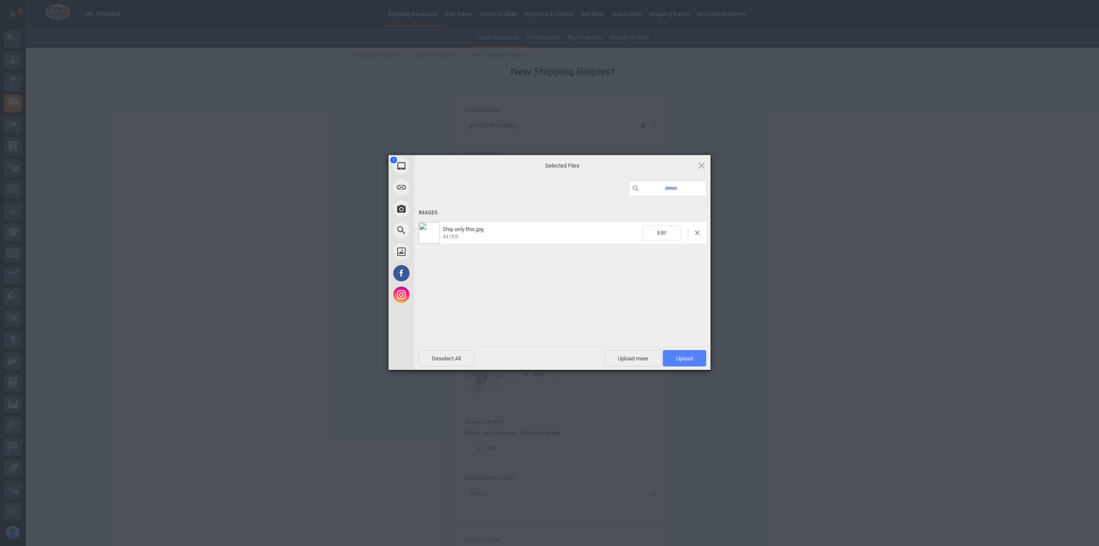
click at [681, 357] on span "Upload 1" at bounding box center [684, 358] width 17 height 6
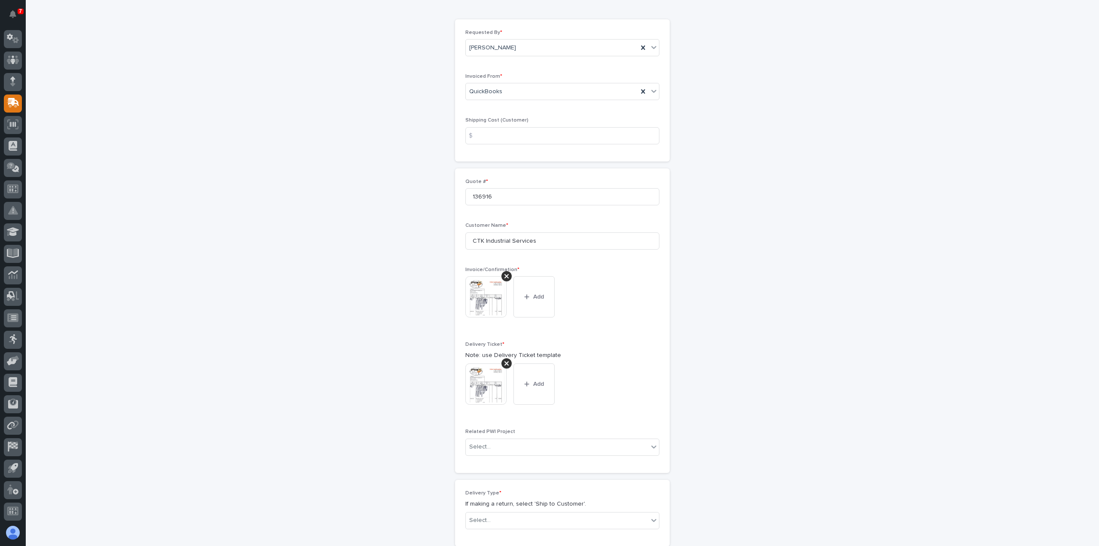
scroll to position [227, 0]
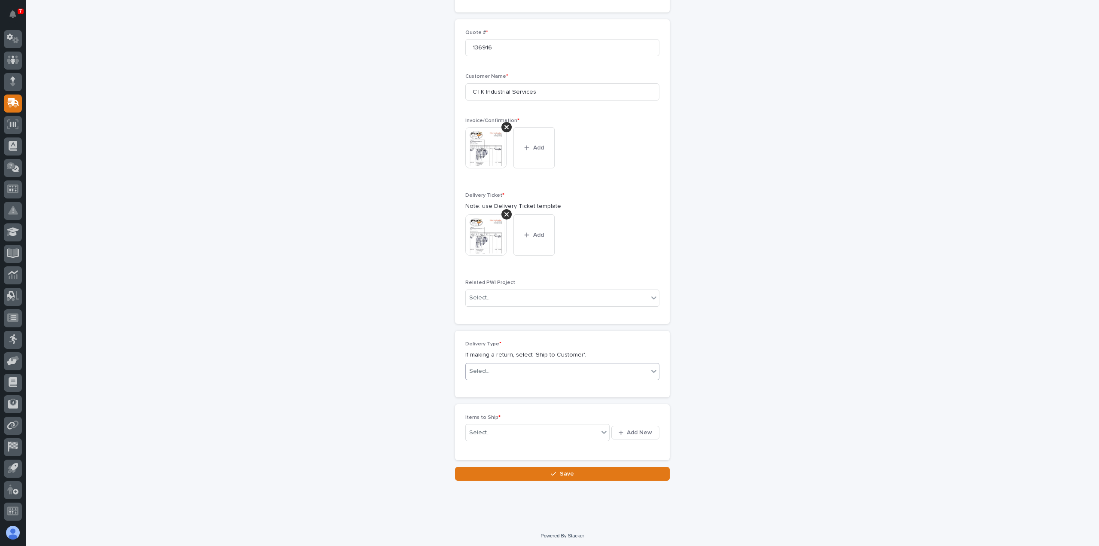
click at [489, 368] on div "Select..." at bounding box center [557, 371] width 182 height 14
click at [486, 383] on div "Ship to Customer" at bounding box center [558, 386] width 193 height 15
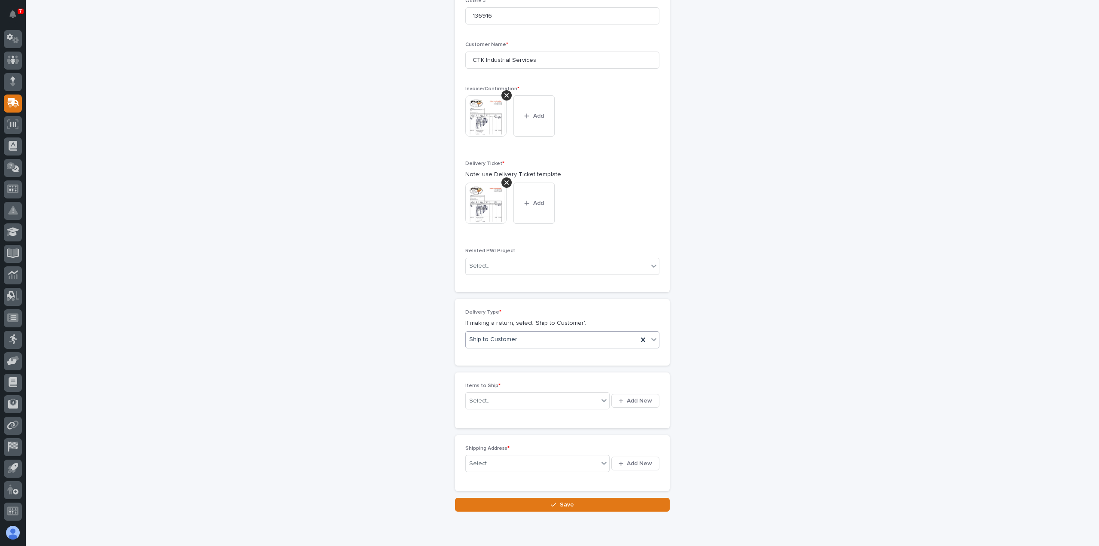
scroll to position [258, 0]
click at [638, 397] on span "Add New" at bounding box center [639, 401] width 25 height 8
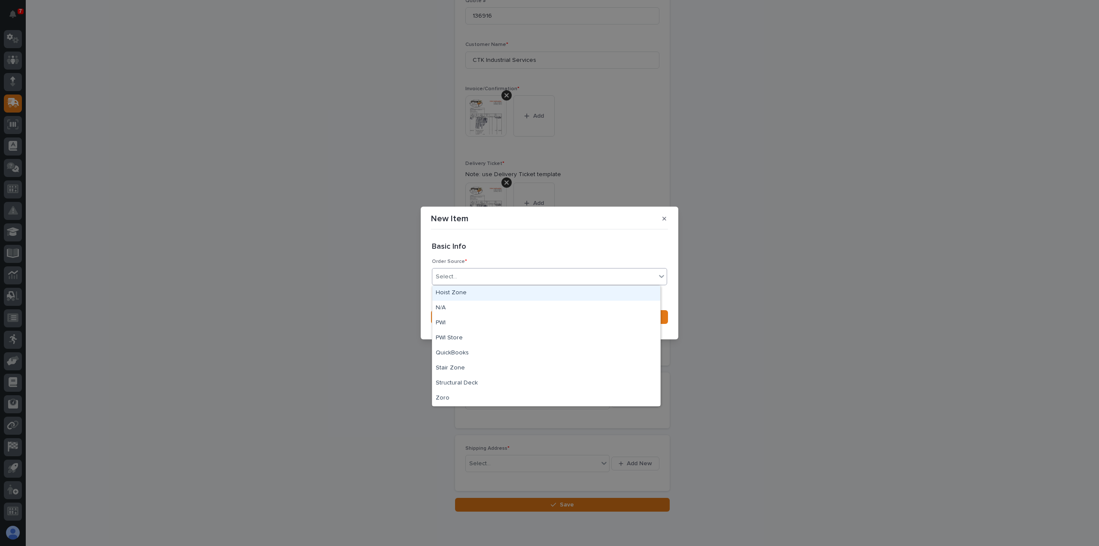
click at [444, 277] on div "Select..." at bounding box center [446, 276] width 21 height 9
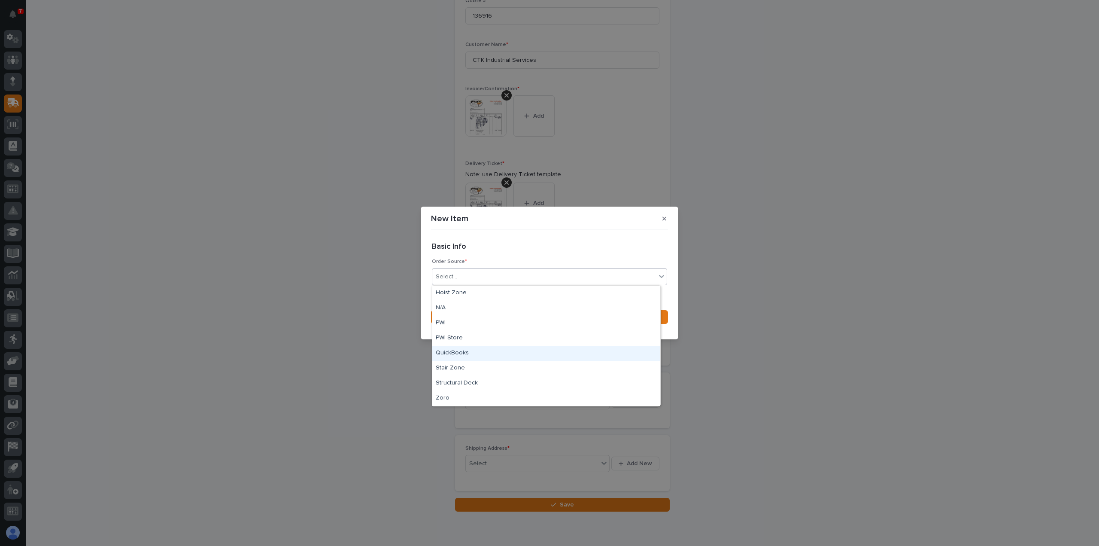
click at [447, 352] on div "QuickBooks" at bounding box center [546, 353] width 228 height 15
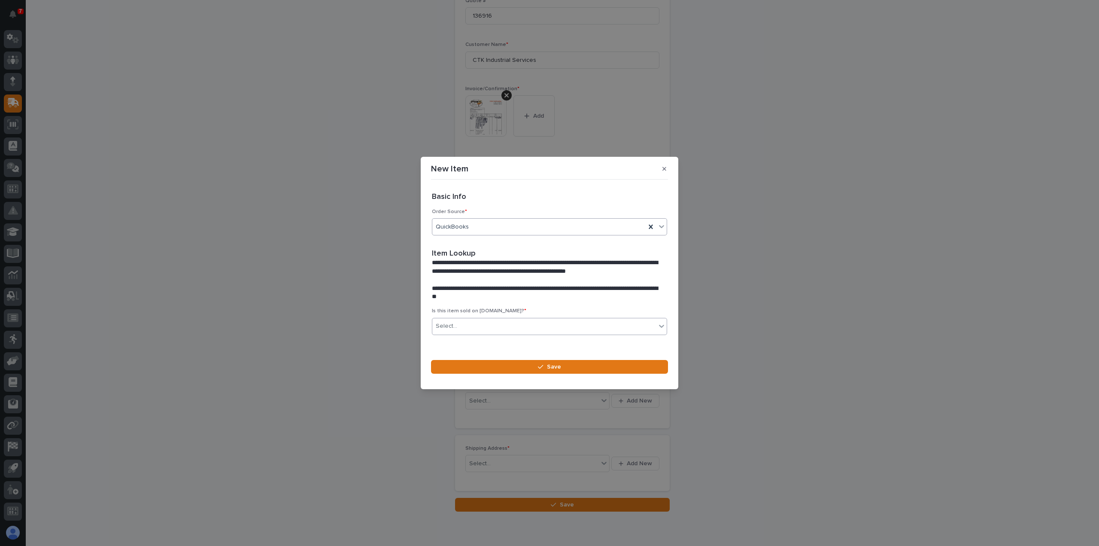
click at [458, 326] on input "text" at bounding box center [458, 325] width 1 height 7
click at [447, 356] on div "No" at bounding box center [546, 357] width 228 height 15
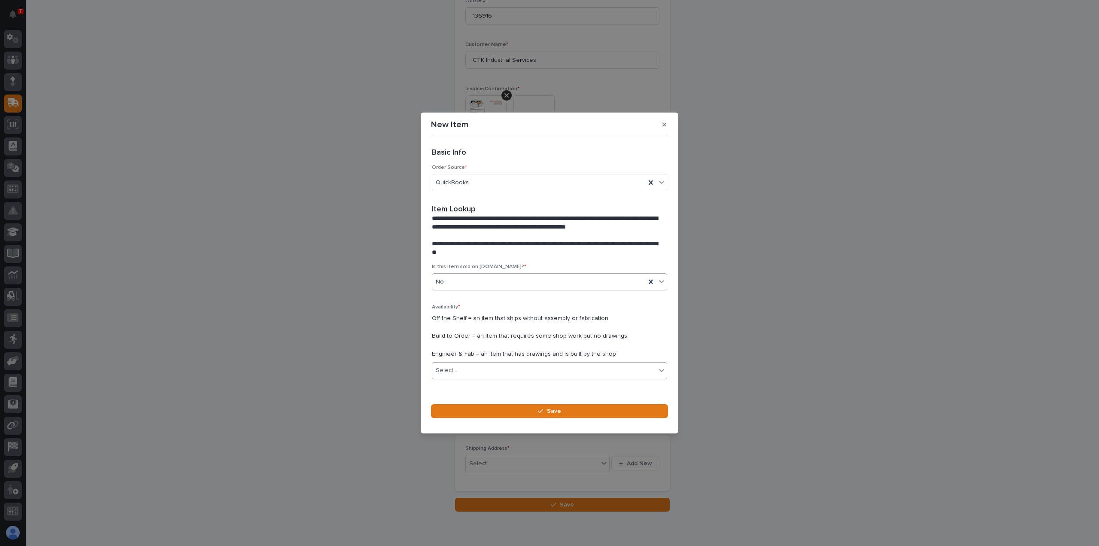
click at [456, 369] on div "Select..." at bounding box center [544, 370] width 224 height 14
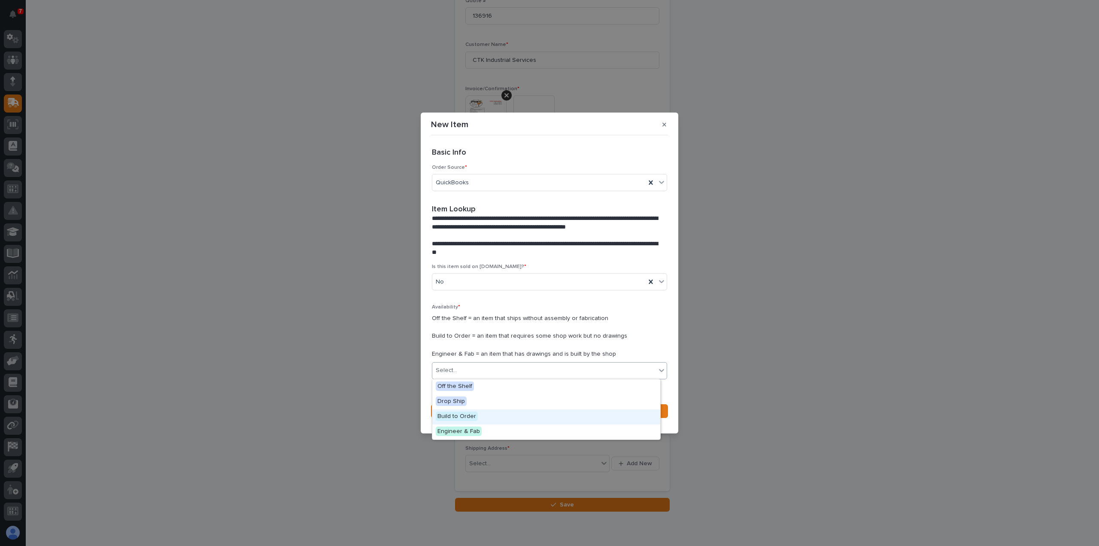
click at [456, 416] on span "Build to Order" at bounding box center [457, 415] width 42 height 9
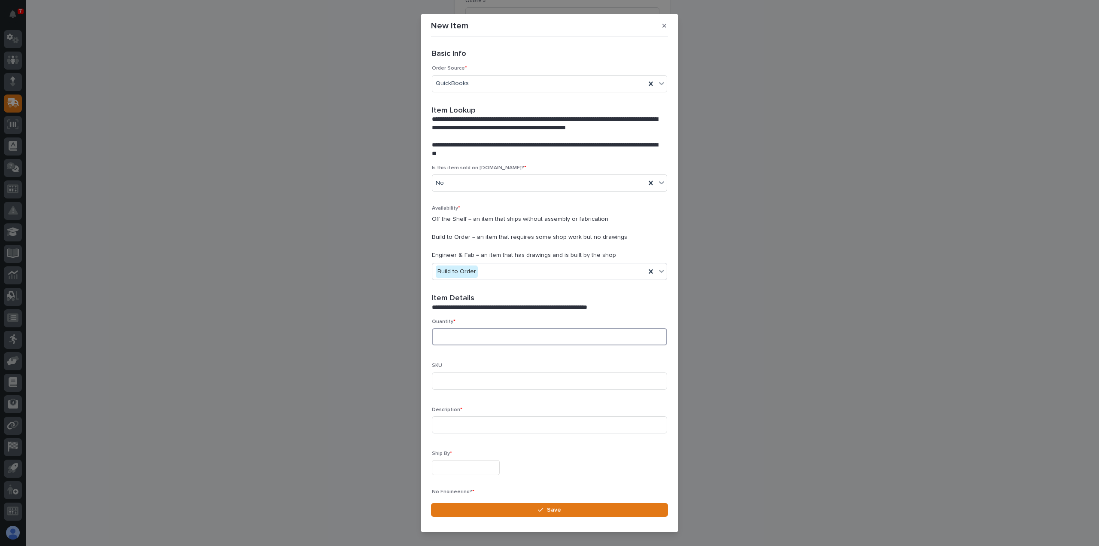
click at [446, 337] on input at bounding box center [549, 336] width 235 height 17
type input "1"
click at [445, 380] on input at bounding box center [549, 380] width 235 height 17
click at [445, 425] on input at bounding box center [549, 424] width 235 height 17
type input "Type B Festoon Package per [PERSON_NAME] Book"
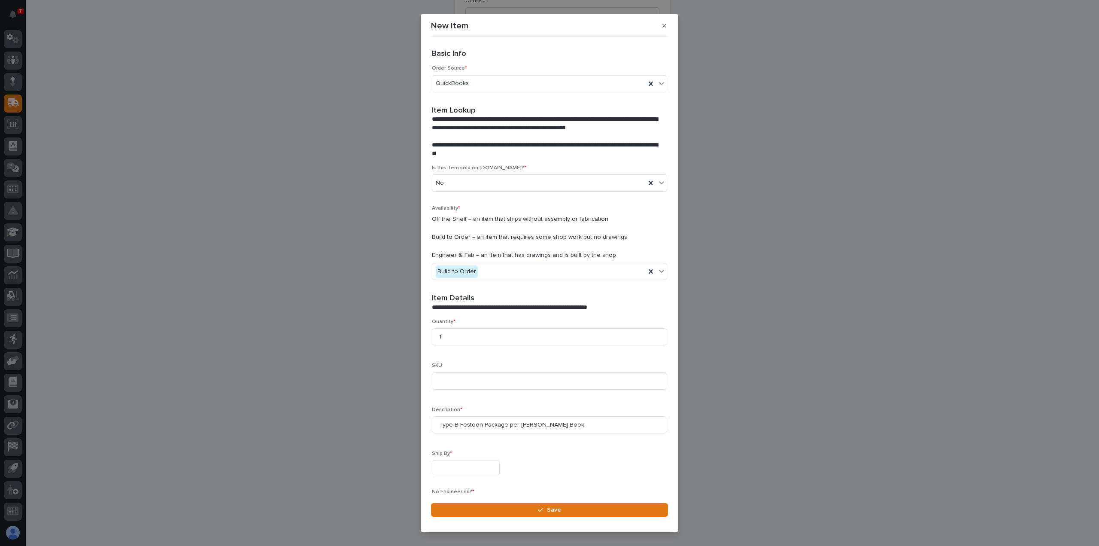
click at [444, 468] on input "text" at bounding box center [466, 467] width 68 height 15
click at [479, 395] on div "18" at bounding box center [477, 397] width 12 height 12
type input "**********"
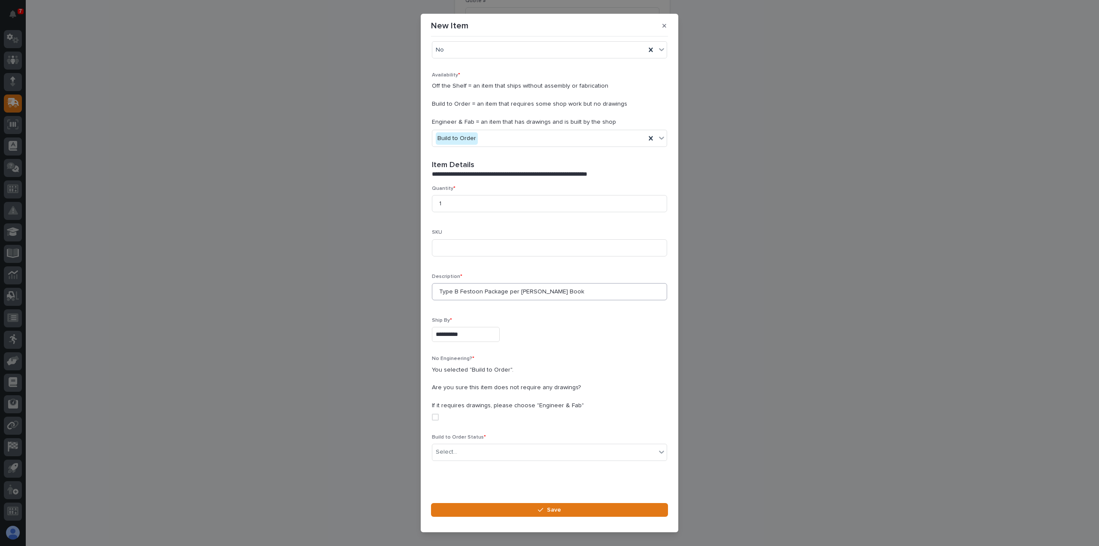
scroll to position [137, 0]
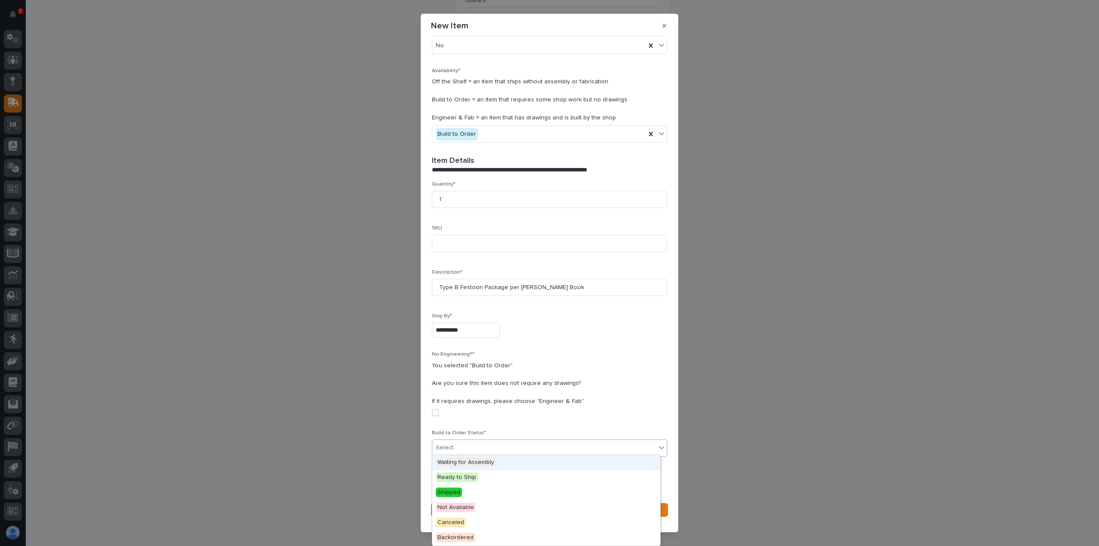
click at [450, 444] on div "Select..." at bounding box center [446, 447] width 21 height 9
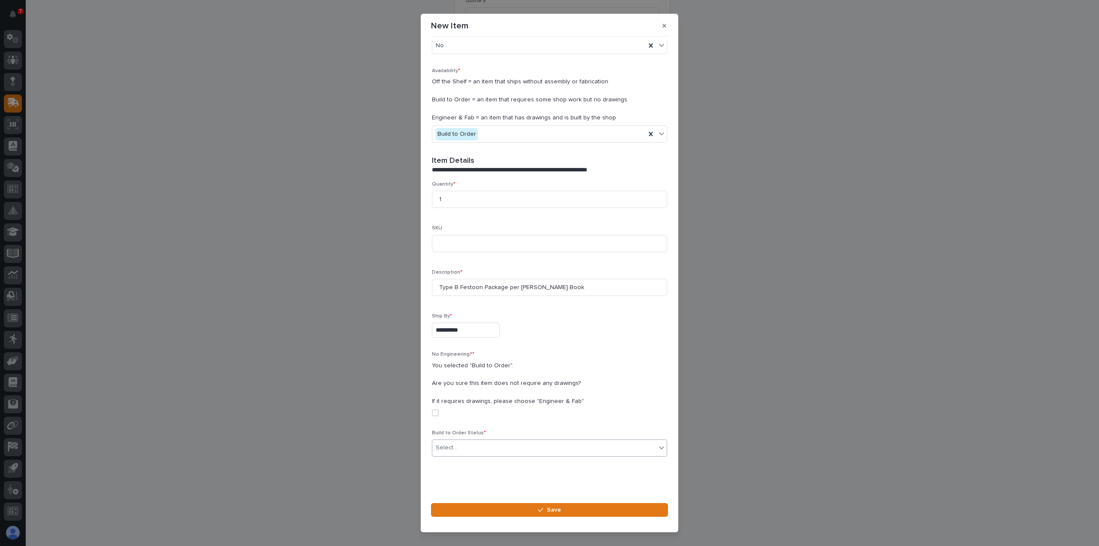
click at [450, 444] on div "Select..." at bounding box center [446, 447] width 21 height 9
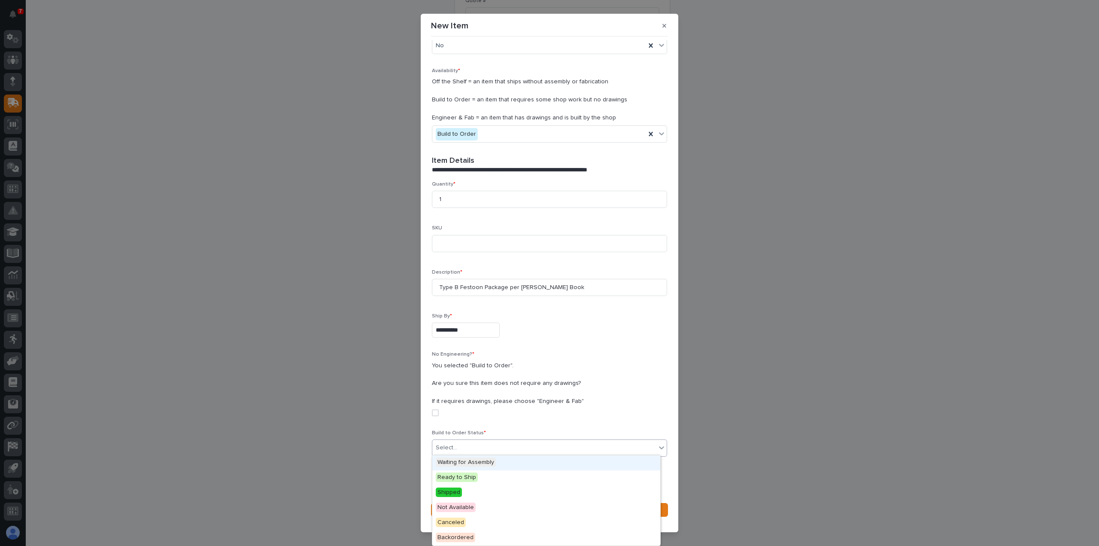
click at [474, 460] on span "Waiting for Assembly" at bounding box center [466, 461] width 60 height 9
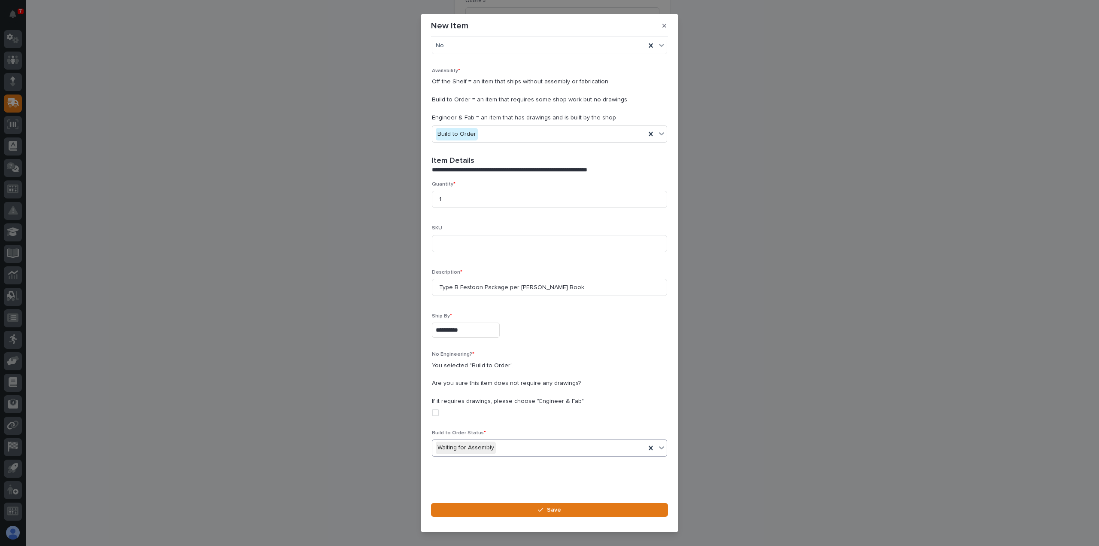
click at [435, 412] on span at bounding box center [435, 412] width 7 height 7
click at [551, 508] on span "Save" at bounding box center [554, 510] width 14 height 8
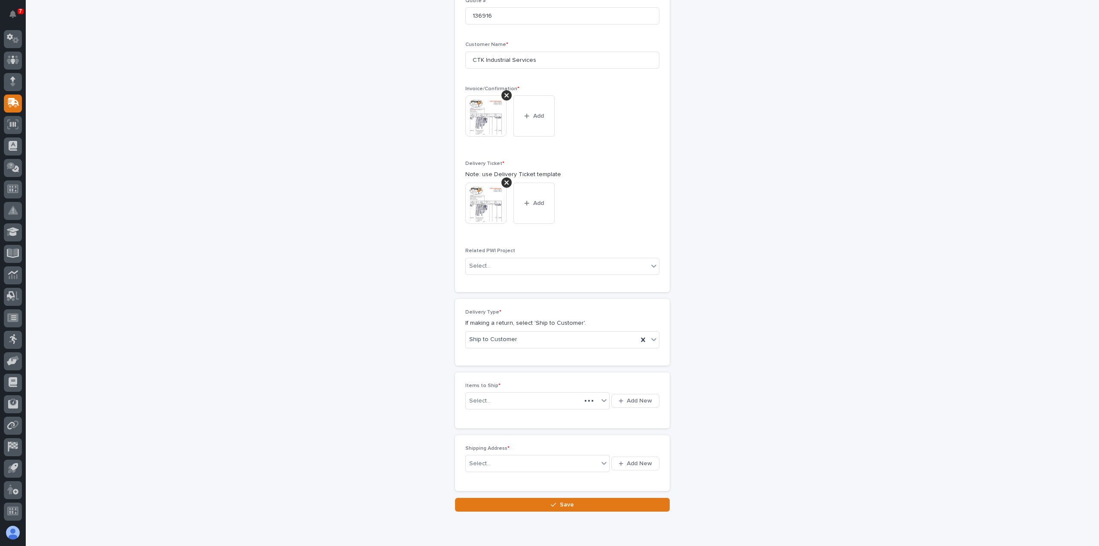
scroll to position [261, 0]
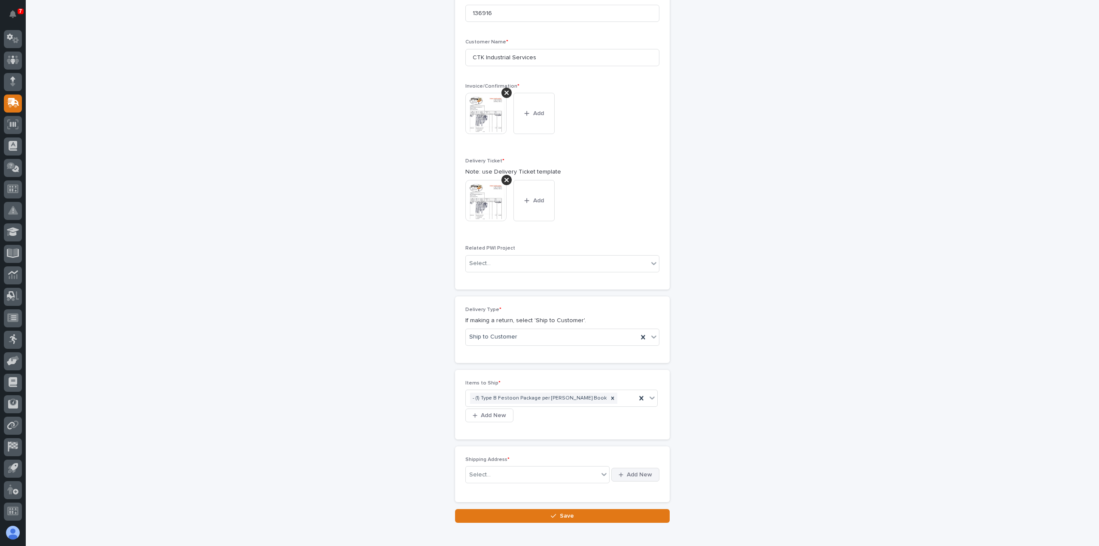
click at [632, 471] on span "Add New" at bounding box center [639, 475] width 25 height 8
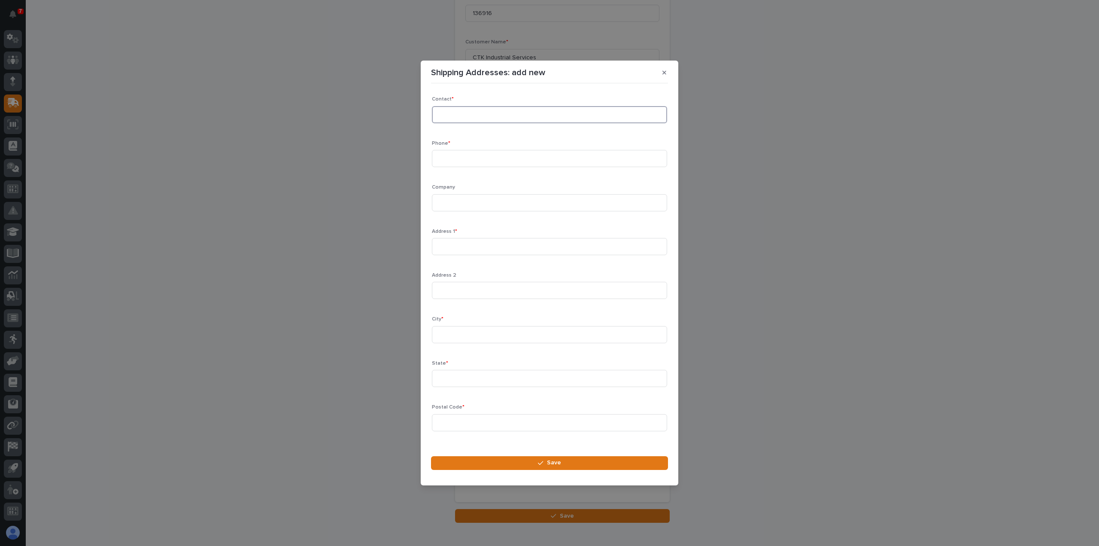
click at [456, 113] on input at bounding box center [549, 114] width 235 height 17
type input "CTK Industrial Services Co"
click at [452, 159] on input at bounding box center [549, 158] width 235 height 17
click at [454, 159] on input at bounding box center [549, 158] width 235 height 17
type input "[PHONE_NUMBER]"
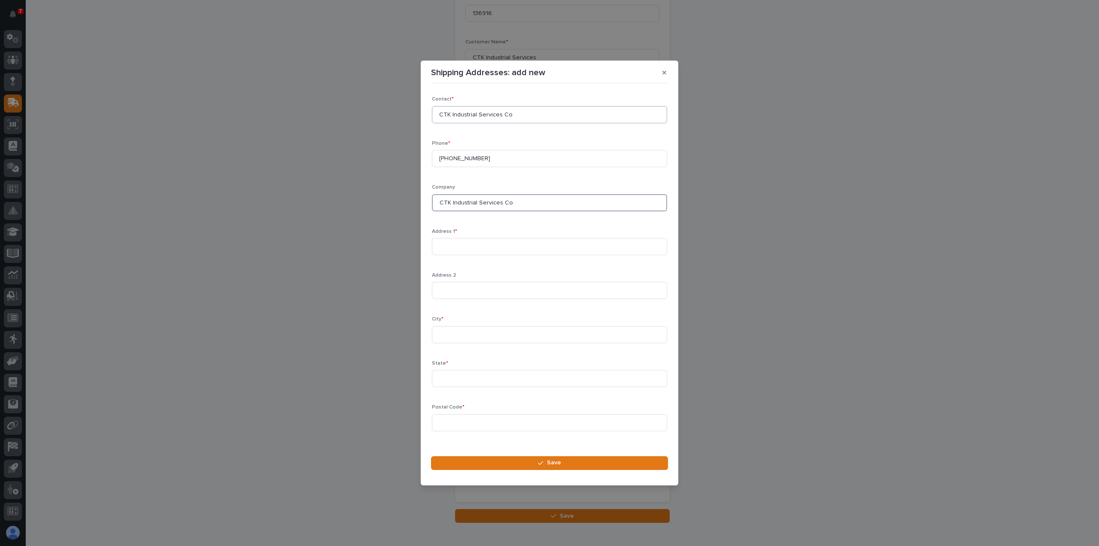
type input "CTK Industrial Services Co"
click at [528, 114] on input "CTK Industrial Services Co" at bounding box center [549, 114] width 235 height 17
type input "C"
type input "[PERSON_NAME]"
click at [457, 247] on input at bounding box center [549, 246] width 235 height 17
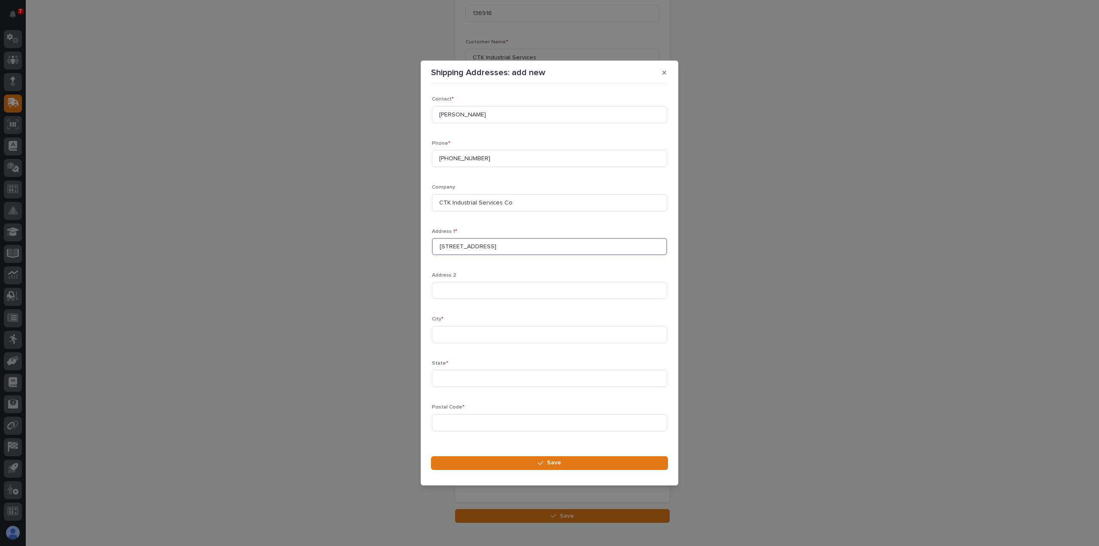
type input "[STREET_ADDRESS]"
type input "[GEOGRAPHIC_DATA]"
type input "PA"
type input "17754"
click at [541, 462] on icon "button" at bounding box center [540, 463] width 5 height 6
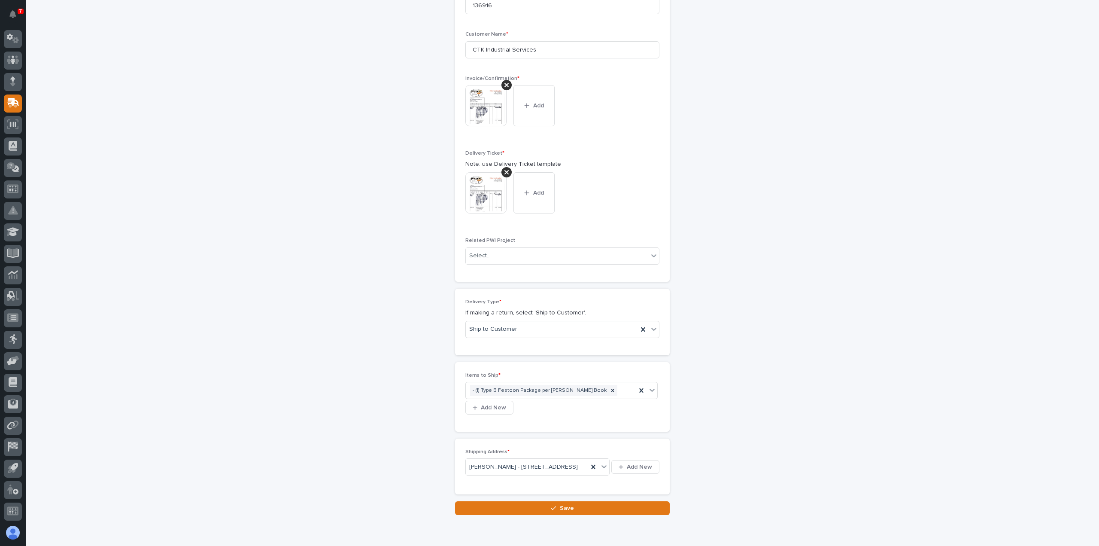
scroll to position [311, 0]
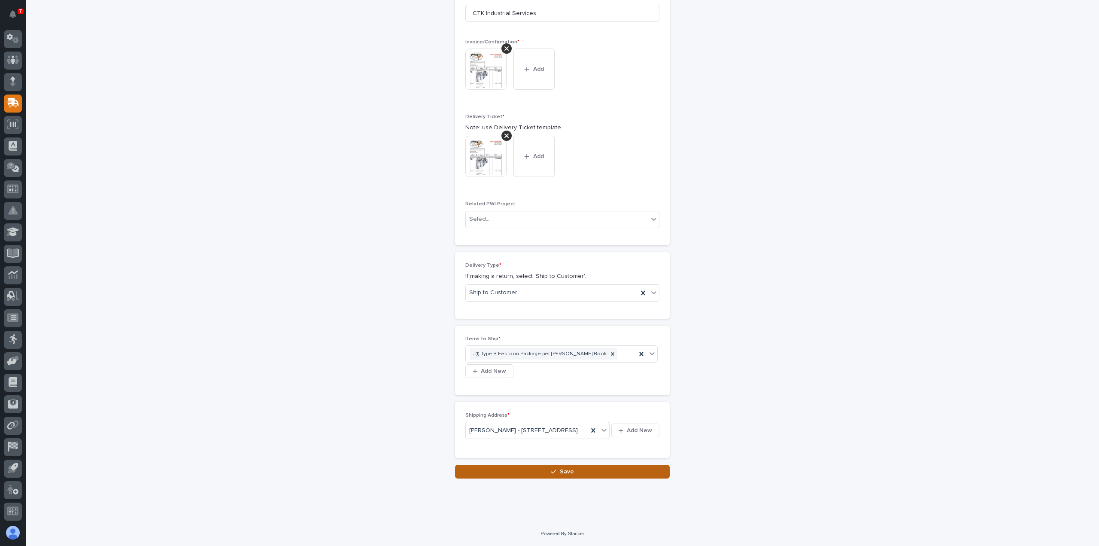
click at [551, 470] on icon "button" at bounding box center [553, 471] width 5 height 6
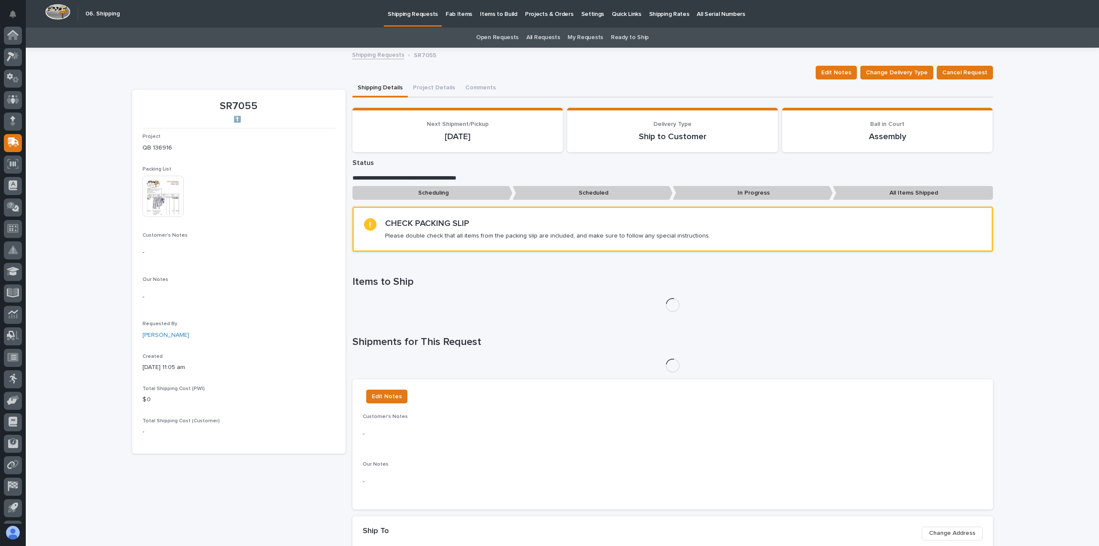
scroll to position [40, 0]
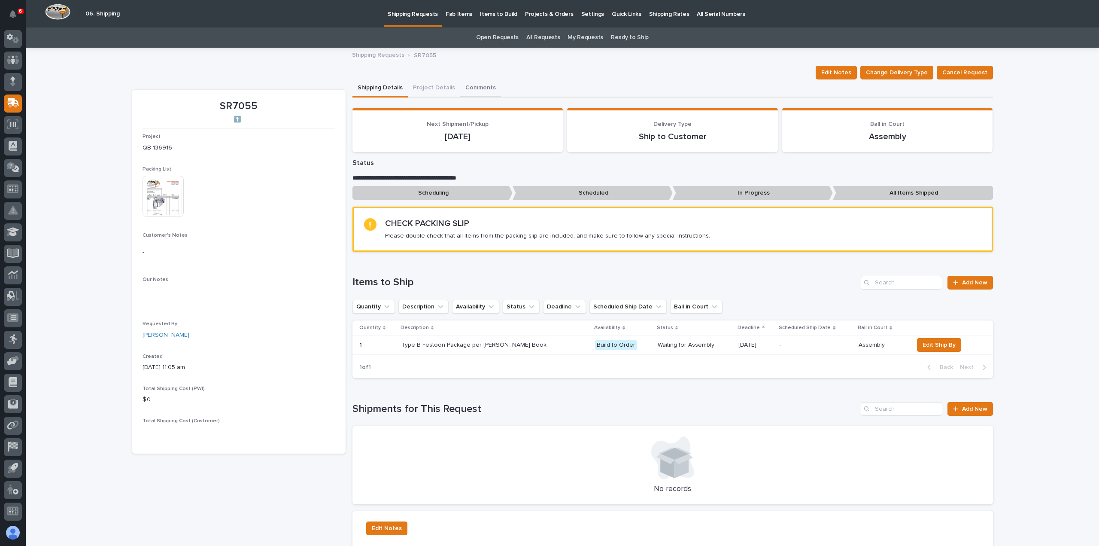
click at [477, 85] on button "Comments" at bounding box center [480, 88] width 41 height 18
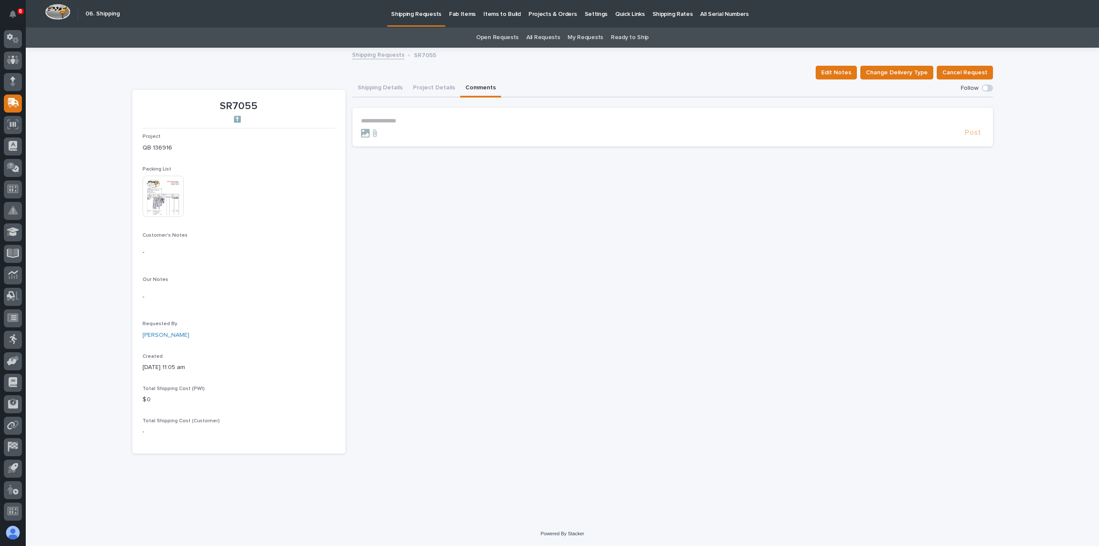
click at [371, 119] on p "**********" at bounding box center [672, 120] width 623 height 7
click at [373, 152] on span "[PERSON_NAME]" at bounding box center [388, 151] width 48 height 6
click at [401, 122] on p "**********" at bounding box center [672, 121] width 623 height 9
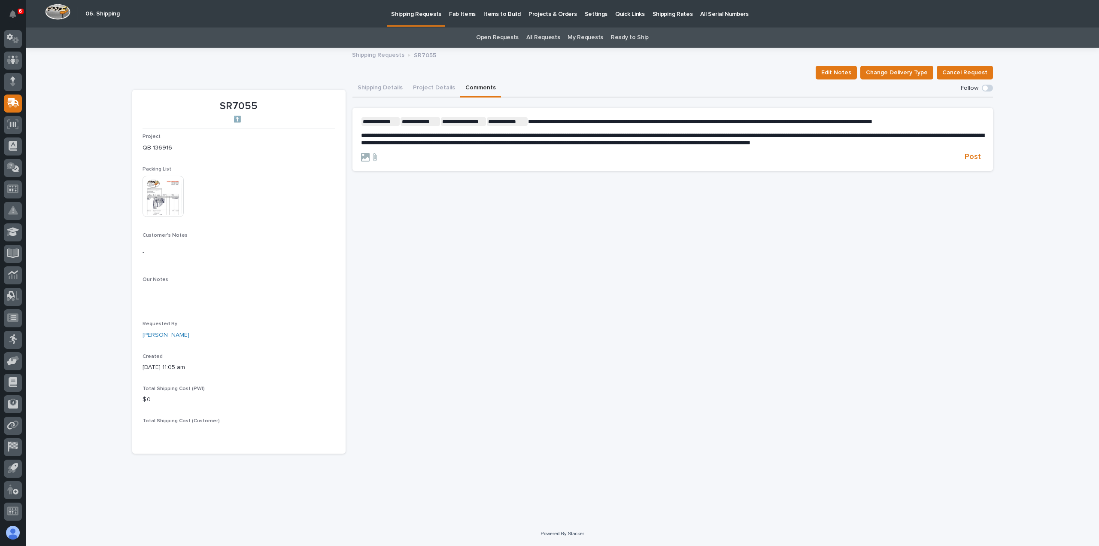
click at [527, 123] on span "**********" at bounding box center [507, 121] width 41 height 9
click at [529, 122] on span "**********" at bounding box center [700, 122] width 344 height 6
click at [552, 134] on span "[PERSON_NAME]" at bounding box center [555, 134] width 48 height 6
click at [978, 162] on span "Post" at bounding box center [973, 157] width 16 height 10
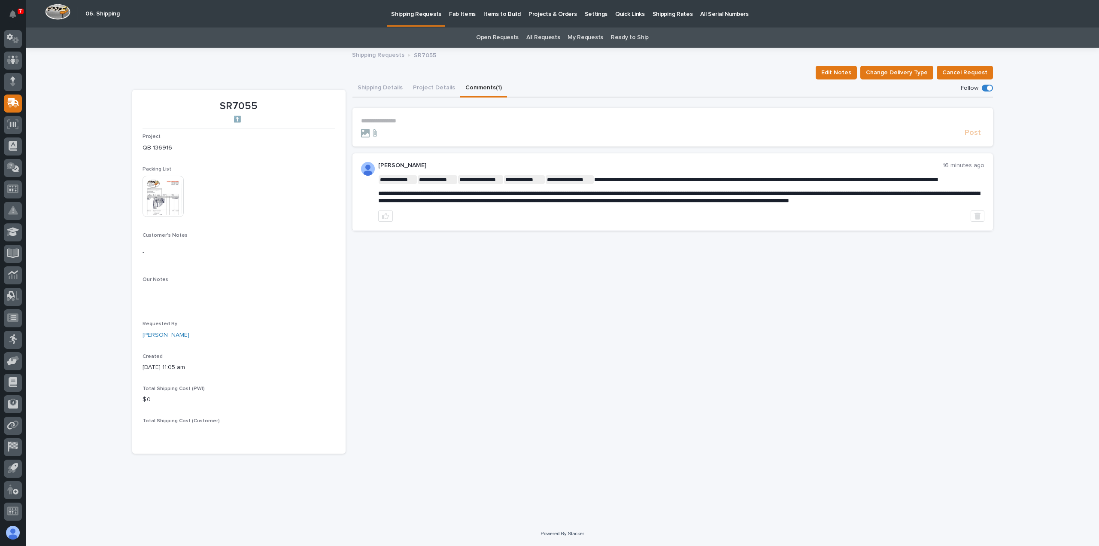
click at [581, 36] on link "My Requests" at bounding box center [586, 37] width 36 height 20
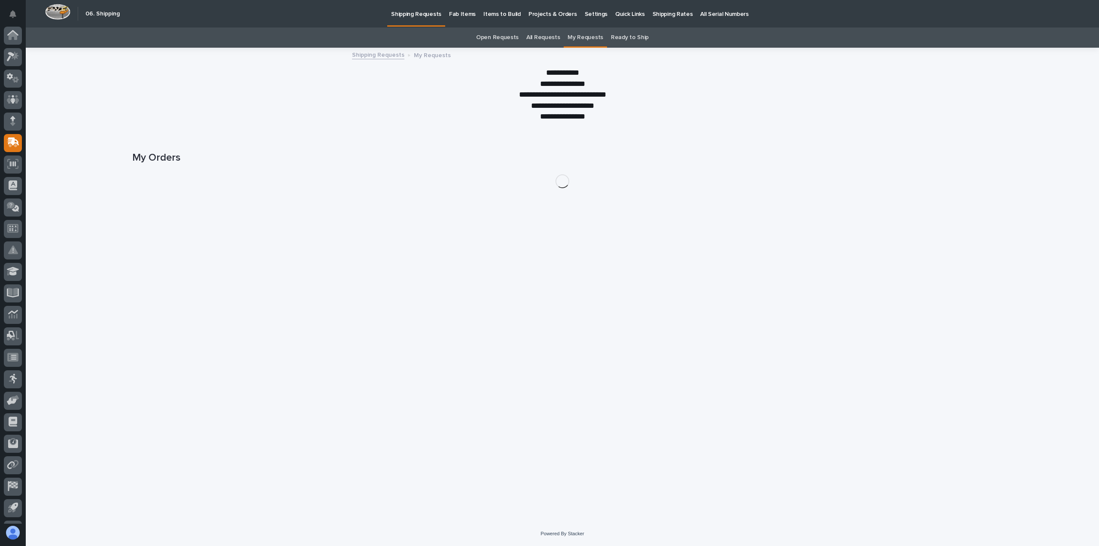
scroll to position [40, 0]
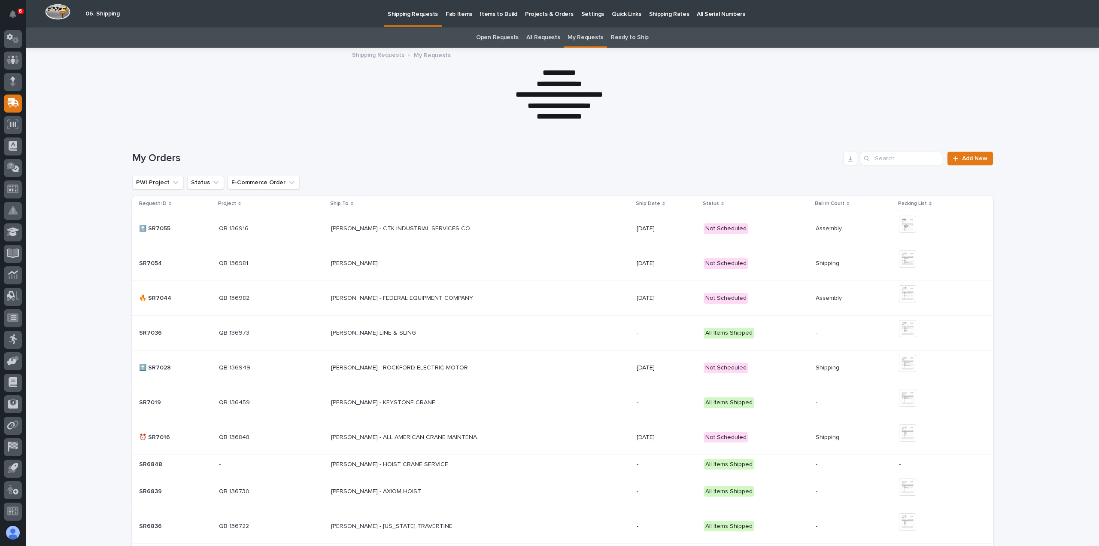
click at [352, 368] on p "[PERSON_NAME] - ROCKFORD ELECTRIC MOTOR" at bounding box center [400, 366] width 139 height 9
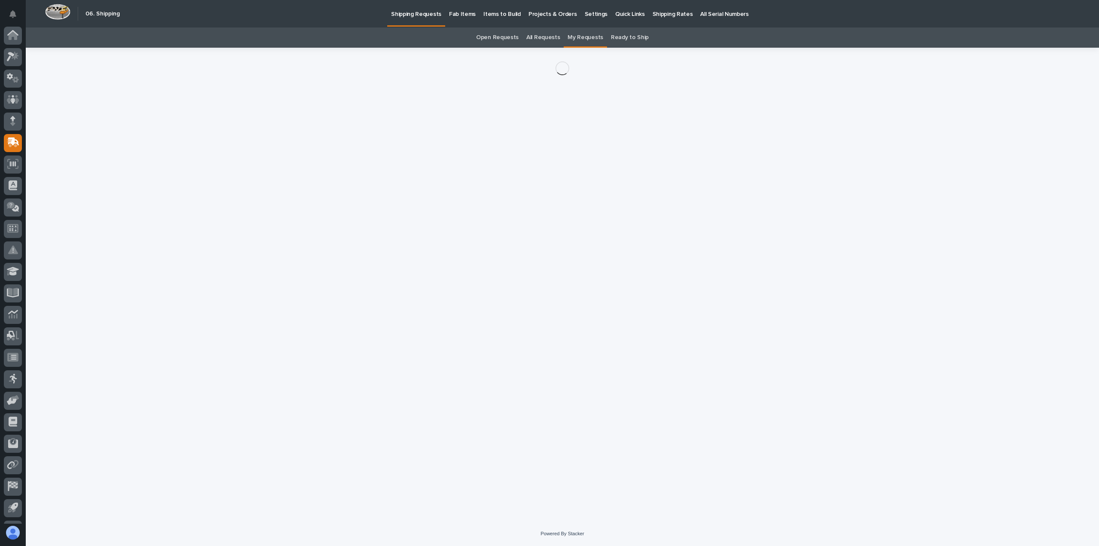
scroll to position [40, 0]
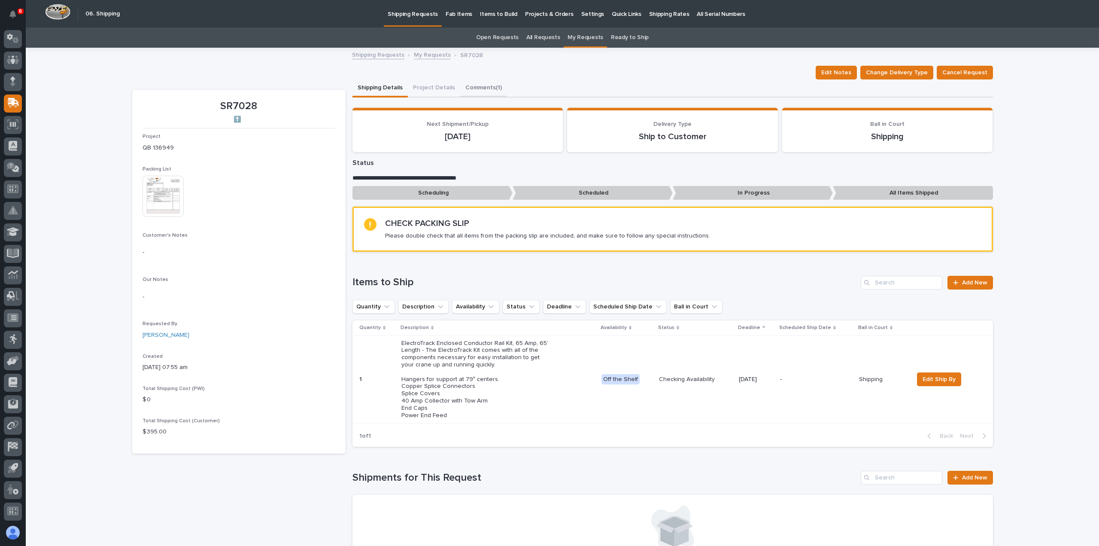
click at [474, 85] on button "Comments (1)" at bounding box center [483, 88] width 47 height 18
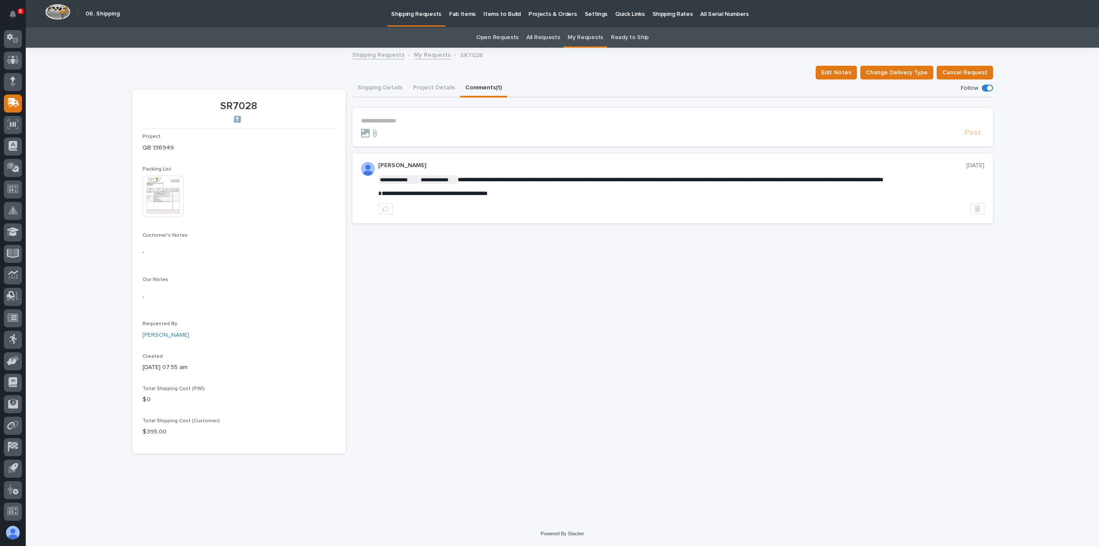
click at [380, 120] on p "**********" at bounding box center [672, 120] width 623 height 7
click at [376, 152] on span "[PERSON_NAME]" at bounding box center [388, 151] width 48 height 6
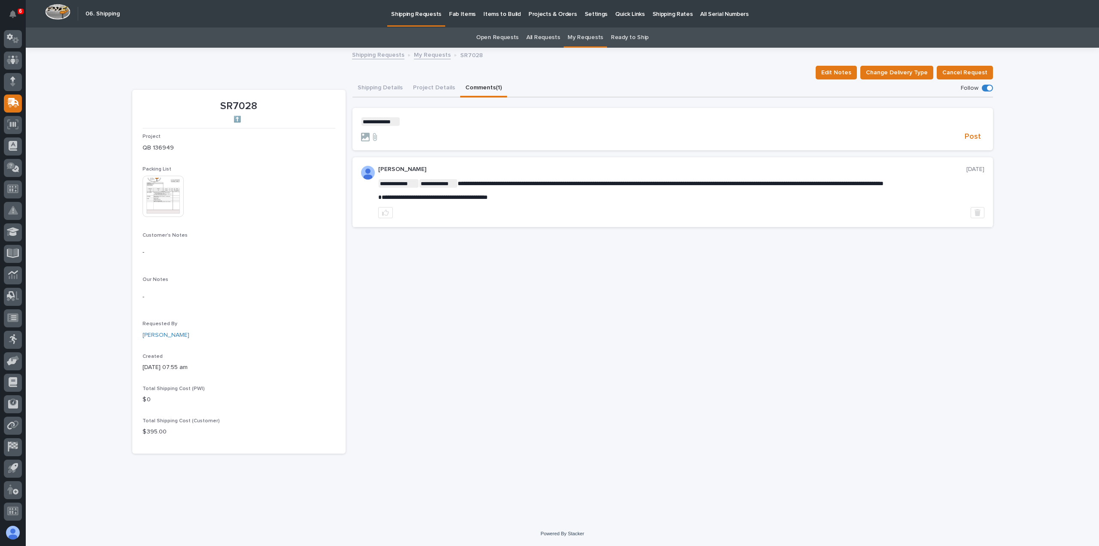
click at [414, 122] on p "**********" at bounding box center [672, 121] width 623 height 9
click at [431, 135] on span "[PERSON_NAME]" at bounding box center [427, 134] width 48 height 6
click at [449, 121] on p "**********" at bounding box center [672, 121] width 623 height 9
click at [453, 122] on span "**********" at bounding box center [513, 122] width 145 height 6
click at [974, 137] on span "Post" at bounding box center [973, 137] width 16 height 10
